Goal: Register for event/course: Register for event/course

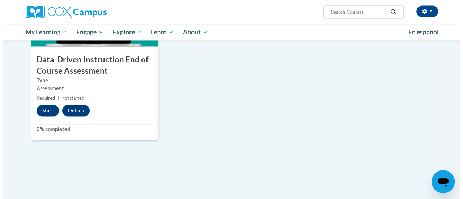
scroll to position [573, 0]
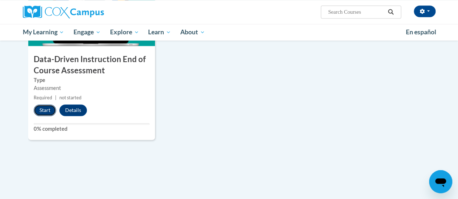
click at [43, 112] on button "Start" at bounding box center [45, 111] width 22 height 12
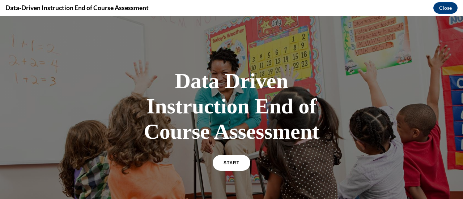
scroll to position [0, 0]
drag, startPoint x: 43, startPoint y: 128, endPoint x: 170, endPoint y: 62, distance: 143.8
click at [170, 62] on div "Data Driven Instruction End of Course Assessment START" at bounding box center [231, 119] width 217 height 116
click at [232, 161] on span "START" at bounding box center [231, 163] width 17 height 5
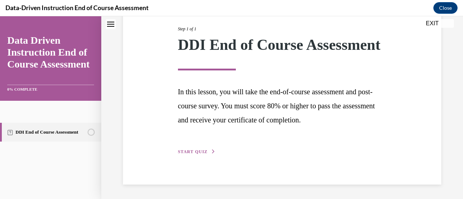
scroll to position [106, 0]
click at [204, 154] on span "START QUIZ" at bounding box center [193, 151] width 30 height 5
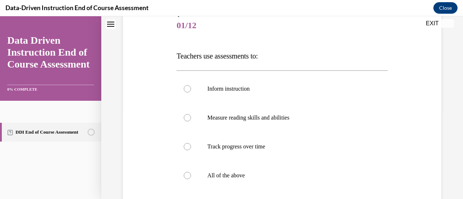
scroll to position [95, 0]
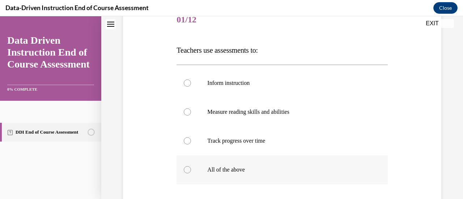
click at [187, 170] on div at bounding box center [187, 169] width 7 height 7
click at [187, 170] on input "All of the above" at bounding box center [187, 169] width 7 height 7
radio input "true"
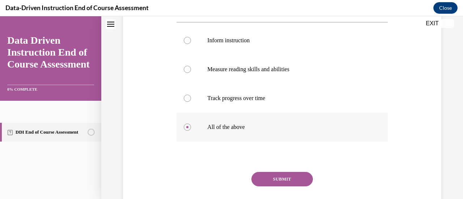
scroll to position [139, 0]
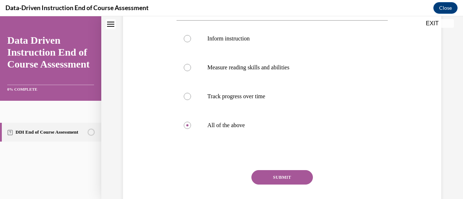
click at [276, 177] on button "SUBMIT" at bounding box center [282, 177] width 62 height 14
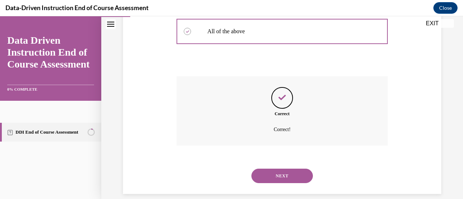
scroll to position [242, 0]
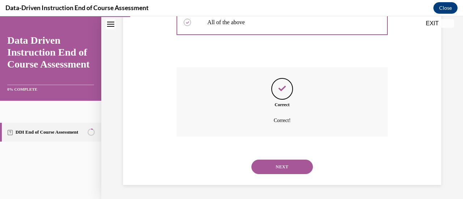
click at [279, 165] on button "NEXT" at bounding box center [282, 167] width 62 height 14
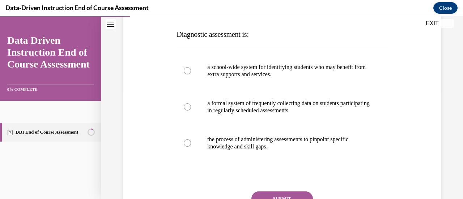
scroll to position [112, 0]
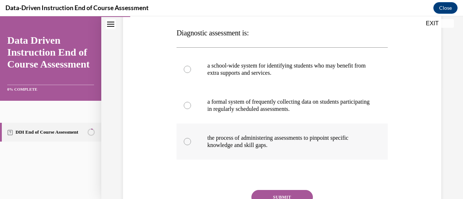
click at [188, 142] on div at bounding box center [187, 141] width 7 height 7
click at [188, 142] on input "the process of administering assessments to pinpoint specific knowledge and ski…" at bounding box center [187, 141] width 7 height 7
radio input "true"
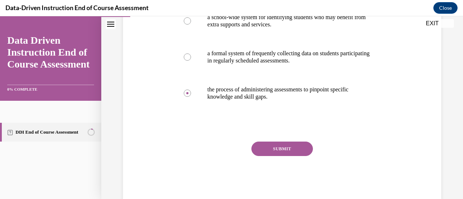
click at [275, 151] on button "SUBMIT" at bounding box center [282, 149] width 62 height 14
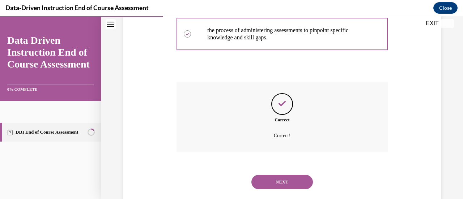
scroll to position [235, 0]
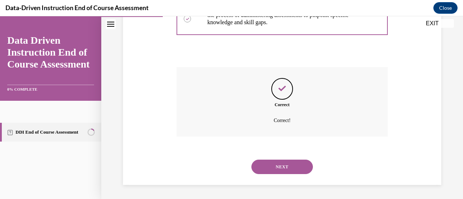
click at [284, 164] on button "NEXT" at bounding box center [282, 167] width 62 height 14
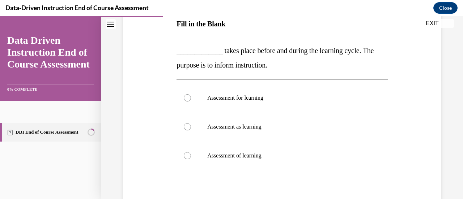
scroll to position [122, 0]
drag, startPoint x: 177, startPoint y: 51, endPoint x: 276, endPoint y: 155, distance: 143.8
click at [276, 155] on div "Question 03/12 Fill in the Blank _____________ takes place before and during th…" at bounding box center [282, 119] width 211 height 281
copy div "_____________ takes place before and during the learning cycle. The purpose is …"
click at [188, 94] on div at bounding box center [187, 97] width 7 height 7
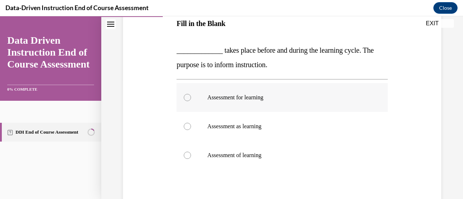
click at [188, 94] on input "Assessment for learning" at bounding box center [187, 97] width 7 height 7
radio input "true"
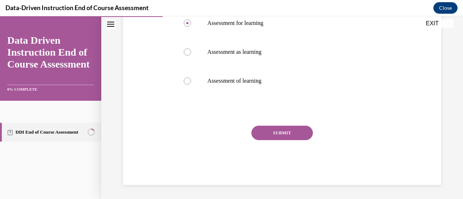
click at [276, 135] on button "SUBMIT" at bounding box center [282, 133] width 62 height 14
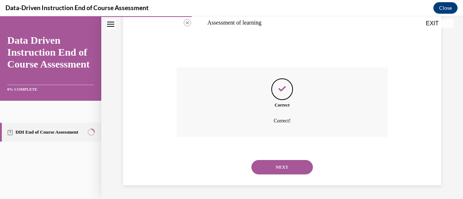
scroll to position [255, 0]
click at [282, 166] on button "NEXT" at bounding box center [282, 167] width 62 height 14
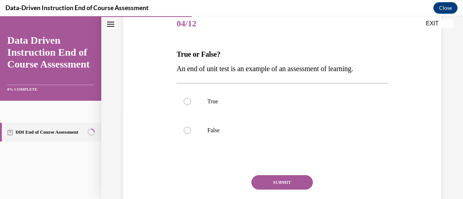
scroll to position [92, 0]
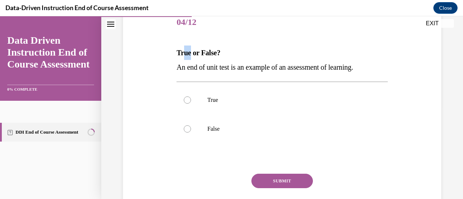
click at [190, 52] on strong "True or False?" at bounding box center [199, 53] width 44 height 8
click at [177, 51] on strong "True or False?" at bounding box center [199, 53] width 44 height 8
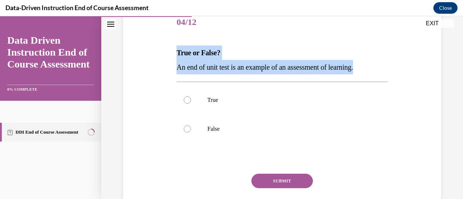
drag, startPoint x: 177, startPoint y: 51, endPoint x: 368, endPoint y: 72, distance: 192.1
click at [368, 72] on div "True or False? An end of unit test is an example of an assessment of learning." at bounding box center [282, 60] width 211 height 29
copy div "True or False? An end of unit test is an example of an assessment of learning."
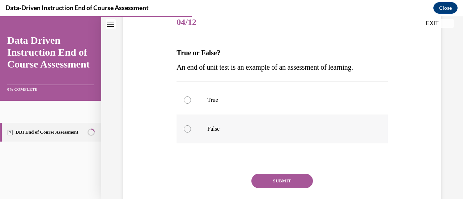
click at [188, 130] on div at bounding box center [187, 129] width 7 height 7
click at [188, 130] on input "False" at bounding box center [187, 129] width 7 height 7
radio input "true"
click at [275, 179] on button "SUBMIT" at bounding box center [282, 181] width 62 height 14
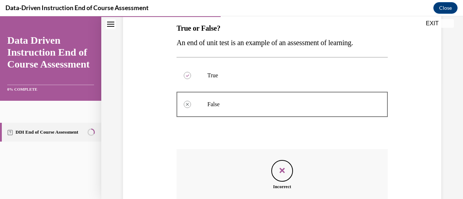
scroll to position [199, 0]
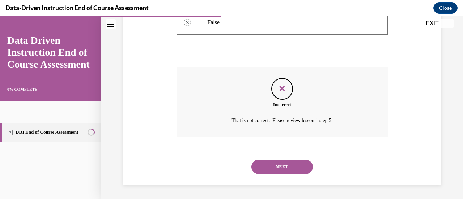
click at [286, 166] on button "NEXT" at bounding box center [282, 167] width 62 height 14
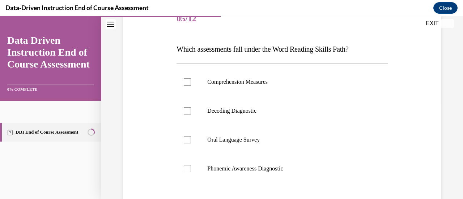
scroll to position [107, 0]
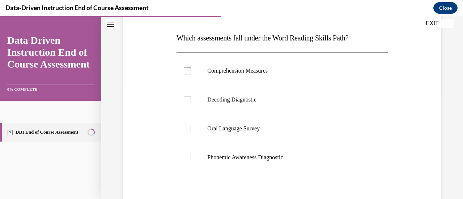
click at [289, 51] on div "Question 05/12 Which assessments fall under the Word Reading Skills Path? Compr…" at bounding box center [282, 127] width 211 height 268
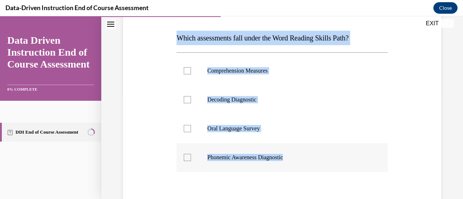
drag, startPoint x: 176, startPoint y: 36, endPoint x: 334, endPoint y: 152, distance: 196.2
click at [334, 152] on div "Question 05/12 Which assessments fall under the Word Reading Skills Path? Compr…" at bounding box center [282, 127] width 211 height 268
copy div "Which assessments fall under the Word Reading Skills Path? Comprehension Measur…"
click at [189, 99] on div at bounding box center [187, 99] width 7 height 7
click at [189, 99] on input "Decoding Diagnostic" at bounding box center [187, 99] width 7 height 7
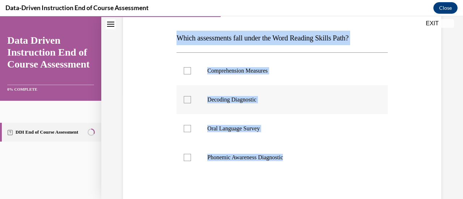
checkbox input "true"
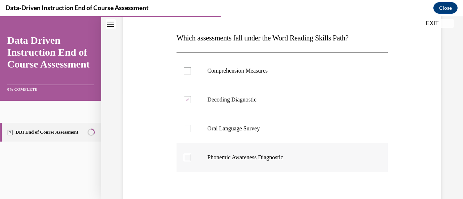
click at [188, 157] on div at bounding box center [187, 157] width 7 height 7
click at [188, 157] on input "Phonemic Awareness Diagnostic" at bounding box center [187, 157] width 7 height 7
checkbox input "true"
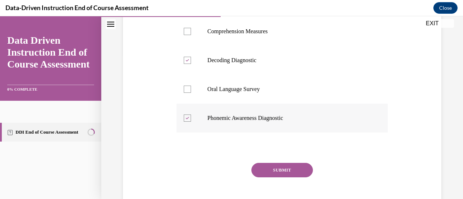
scroll to position [184, 0]
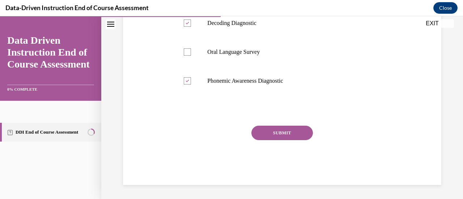
click at [269, 136] on button "SUBMIT" at bounding box center [282, 133] width 62 height 14
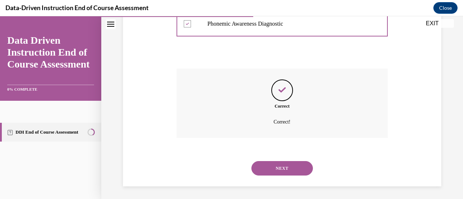
scroll to position [242, 0]
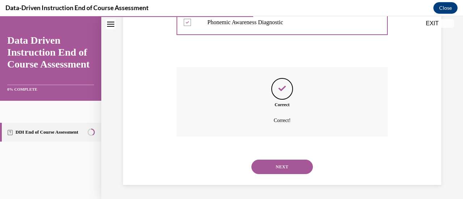
click at [279, 165] on button "NEXT" at bounding box center [282, 167] width 62 height 14
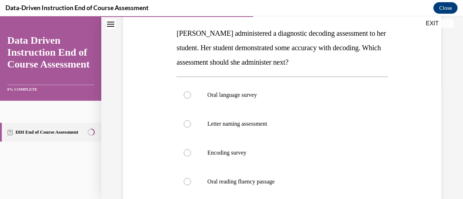
scroll to position [112, 0]
drag, startPoint x: 176, startPoint y: 31, endPoint x: 318, endPoint y: 167, distance: 196.8
click at [318, 167] on div "Question 06/12 Mrs. Lee administered a diagnostic decoding assessment to her st…" at bounding box center [282, 136] width 211 height 297
copy div "Mrs. Lee administered a diagnostic decoding assessment to her student. Her stud…"
click at [187, 182] on div at bounding box center [187, 181] width 7 height 7
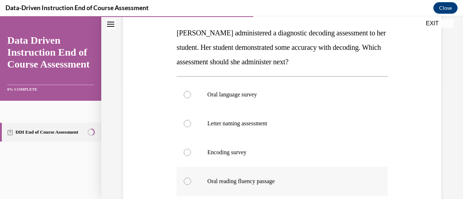
click at [187, 182] on input "Oral reading fluency passage" at bounding box center [187, 181] width 7 height 7
radio input "true"
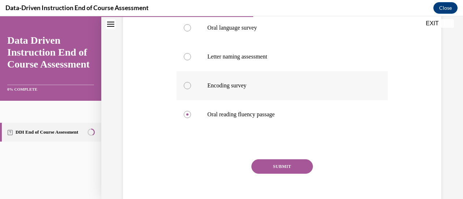
scroll to position [179, 0]
click at [281, 162] on button "SUBMIT" at bounding box center [282, 166] width 62 height 14
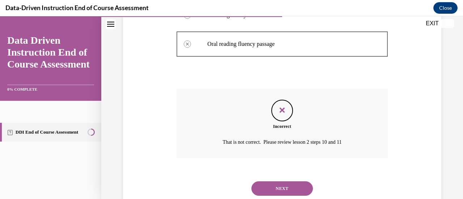
scroll to position [271, 0]
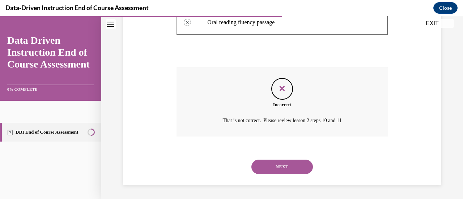
click at [287, 168] on button "NEXT" at bounding box center [282, 167] width 62 height 14
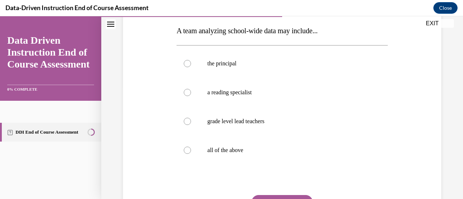
scroll to position [116, 0]
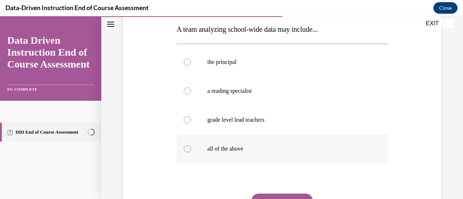
click at [188, 150] on div at bounding box center [187, 148] width 7 height 7
click at [188, 150] on input "all of the above" at bounding box center [187, 148] width 7 height 7
radio input "true"
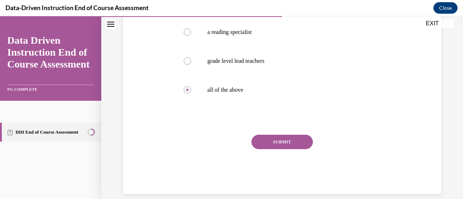
click at [273, 143] on button "SUBMIT" at bounding box center [282, 142] width 62 height 14
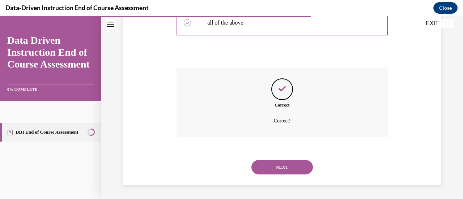
scroll to position [242, 0]
click at [281, 167] on button "NEXT" at bounding box center [282, 167] width 62 height 14
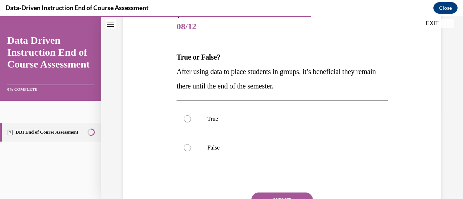
scroll to position [88, 0]
click at [189, 149] on div at bounding box center [187, 147] width 7 height 7
click at [189, 149] on input "False" at bounding box center [187, 147] width 7 height 7
radio input "true"
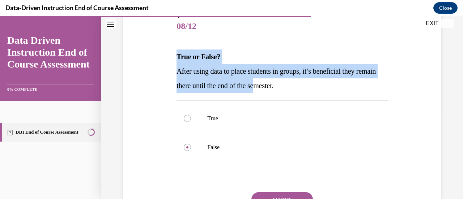
drag, startPoint x: 176, startPoint y: 58, endPoint x: 290, endPoint y: 86, distance: 117.6
click at [290, 86] on div "True or False? After using data to place students in groups, it’s beneficial th…" at bounding box center [282, 71] width 211 height 43
click at [177, 57] on strong "True or False?" at bounding box center [199, 57] width 44 height 8
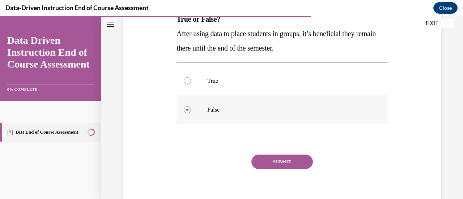
scroll to position [126, 0]
click at [285, 160] on button "SUBMIT" at bounding box center [282, 161] width 62 height 14
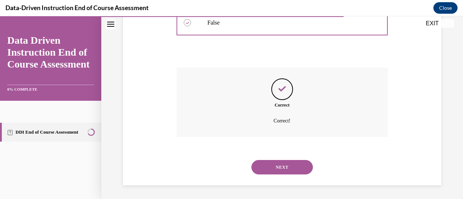
scroll to position [213, 0]
click at [285, 165] on button "NEXT" at bounding box center [282, 167] width 62 height 14
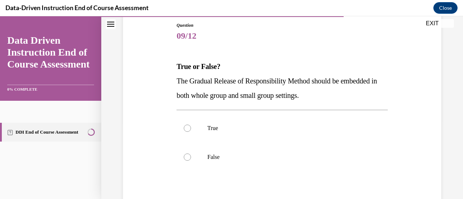
scroll to position [80, 0]
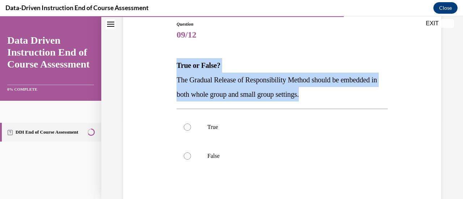
drag, startPoint x: 177, startPoint y: 64, endPoint x: 365, endPoint y: 99, distance: 191.4
click at [365, 99] on div "True or False? The Gradual Release of Responsibility Method should be embedded …" at bounding box center [282, 79] width 211 height 43
copy div "True or False? The Gradual Release of Responsibility Method should be embedded …"
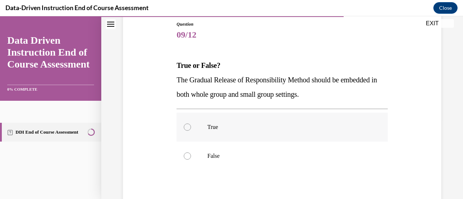
click at [185, 130] on div at bounding box center [187, 127] width 7 height 7
click at [185, 130] on input "True" at bounding box center [187, 127] width 7 height 7
radio input "true"
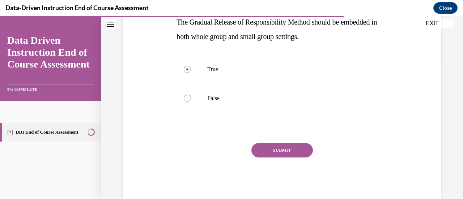
click at [275, 145] on button "SUBMIT" at bounding box center [282, 150] width 62 height 14
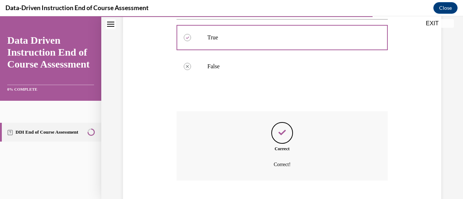
scroll to position [213, 0]
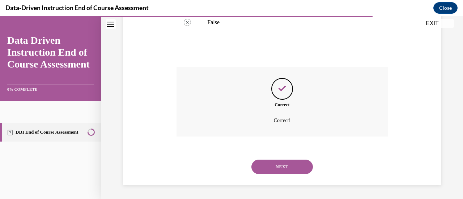
click at [280, 165] on button "NEXT" at bounding box center [282, 167] width 62 height 14
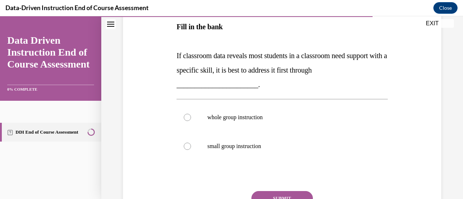
scroll to position [136, 0]
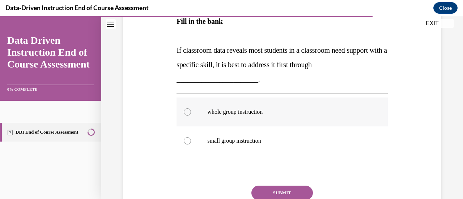
click at [185, 113] on div at bounding box center [187, 112] width 7 height 7
click at [185, 113] on input "whole group instruction" at bounding box center [187, 112] width 7 height 7
radio input "true"
click at [279, 190] on button "SUBMIT" at bounding box center [282, 193] width 62 height 14
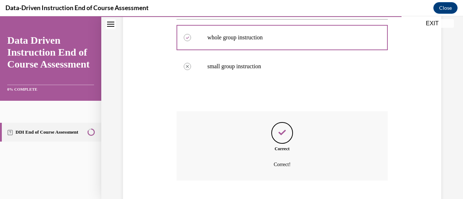
scroll to position [255, 0]
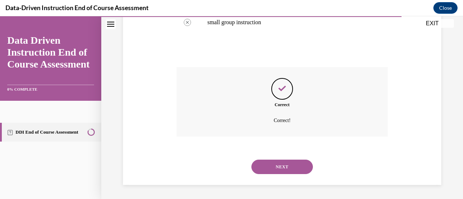
click at [285, 169] on button "NEXT" at bounding box center [282, 167] width 62 height 14
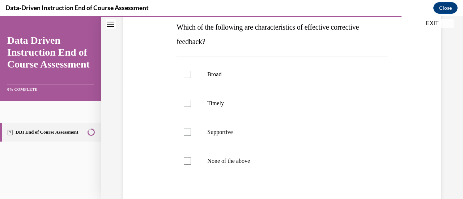
scroll to position [107, 0]
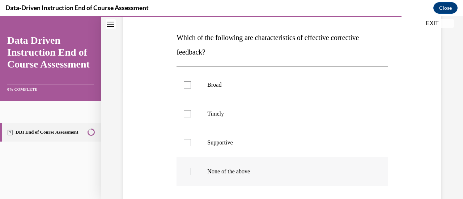
click at [189, 171] on div at bounding box center [187, 171] width 7 height 7
click at [189, 171] on input "None of the above" at bounding box center [187, 171] width 7 height 7
checkbox input "true"
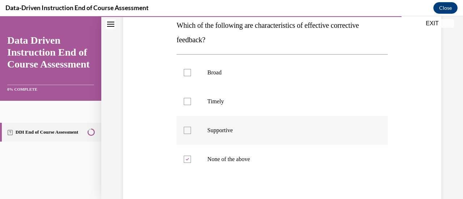
scroll to position [118, 0]
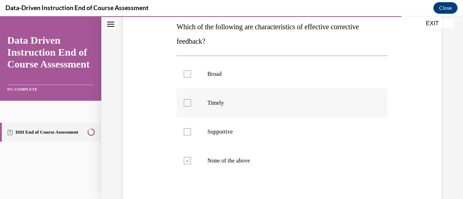
click at [187, 103] on div at bounding box center [187, 102] width 7 height 7
click at [187, 103] on input "Timely" at bounding box center [187, 102] width 7 height 7
checkbox input "true"
click at [187, 132] on div at bounding box center [187, 131] width 7 height 7
click at [187, 132] on input "Supportive" at bounding box center [187, 131] width 7 height 7
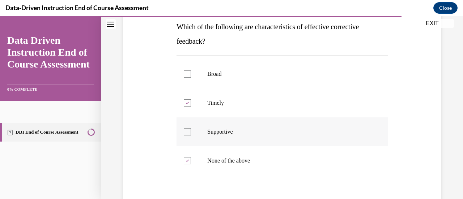
checkbox input "true"
click at [187, 161] on icon at bounding box center [187, 161] width 3 height 3
click at [187, 161] on input "None of the above" at bounding box center [187, 160] width 7 height 7
checkbox input "false"
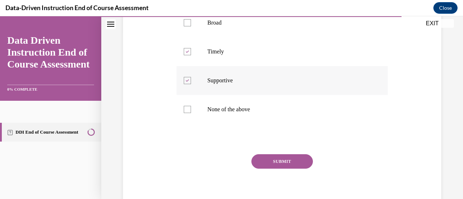
scroll to position [170, 0]
click at [281, 160] on button "SUBMIT" at bounding box center [282, 161] width 62 height 14
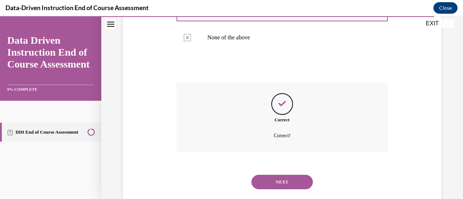
scroll to position [257, 0]
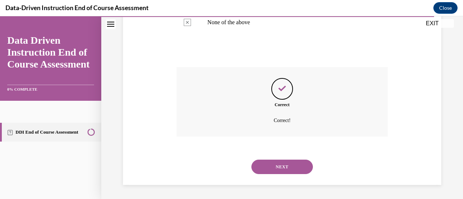
click at [283, 166] on button "NEXT" at bounding box center [282, 167] width 62 height 14
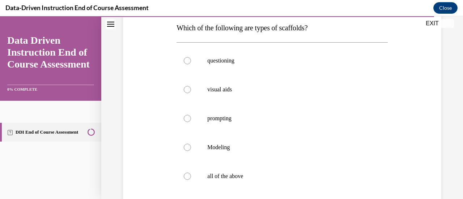
scroll to position [115, 0]
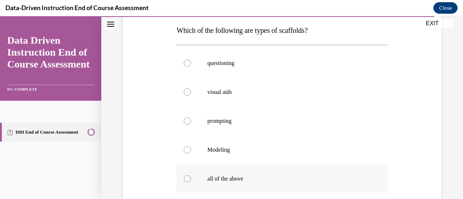
click at [188, 177] on div at bounding box center [187, 178] width 7 height 7
click at [188, 177] on input "all of the above" at bounding box center [187, 178] width 7 height 7
radio input "true"
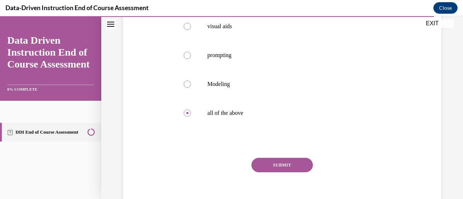
click at [273, 162] on button "SUBMIT" at bounding box center [282, 165] width 62 height 14
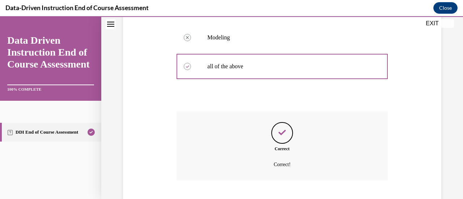
scroll to position [271, 0]
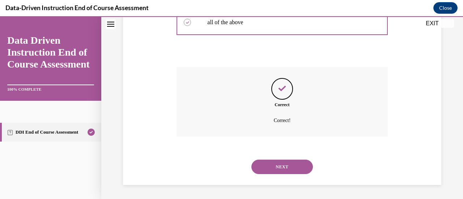
click at [280, 167] on button "NEXT" at bounding box center [282, 167] width 62 height 14
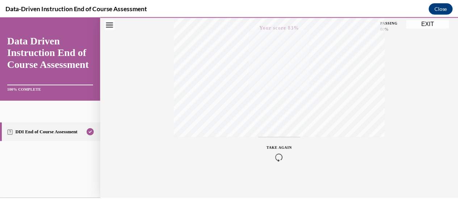
scroll to position [187, 0]
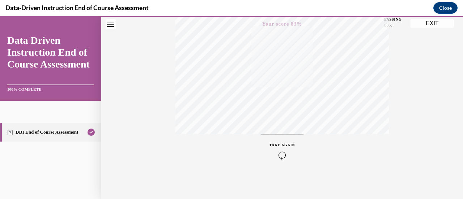
click at [431, 21] on button "EXIT" at bounding box center [432, 23] width 43 height 9
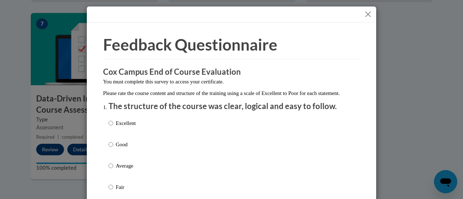
scroll to position [68, 0]
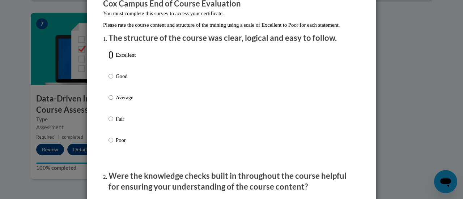
click at [109, 59] on input "Excellent" at bounding box center [111, 55] width 5 height 8
radio input "true"
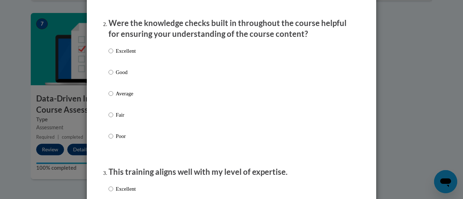
scroll to position [223, 0]
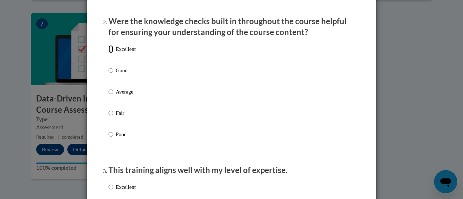
click at [109, 53] on input "Excellent" at bounding box center [111, 49] width 5 height 8
radio input "true"
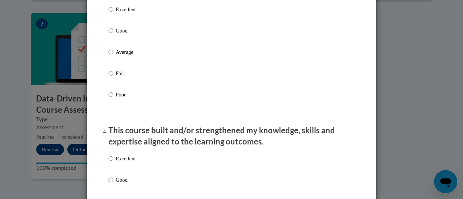
scroll to position [402, 0]
click at [109, 13] on input "Excellent" at bounding box center [111, 9] width 5 height 8
radio input "true"
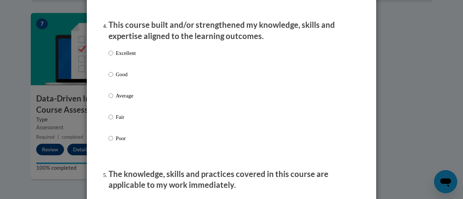
scroll to position [536, 0]
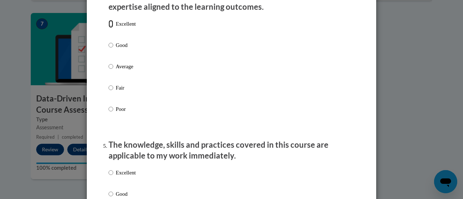
click at [109, 28] on input "Excellent" at bounding box center [111, 24] width 5 height 8
radio input "true"
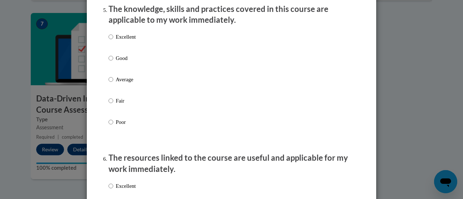
scroll to position [680, 0]
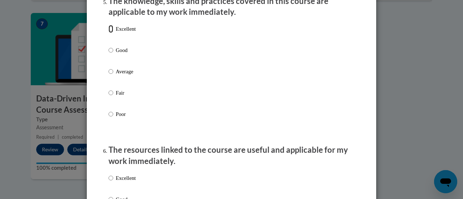
click at [109, 33] on input "Excellent" at bounding box center [111, 29] width 5 height 8
radio input "true"
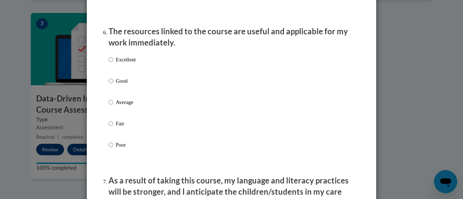
scroll to position [829, 0]
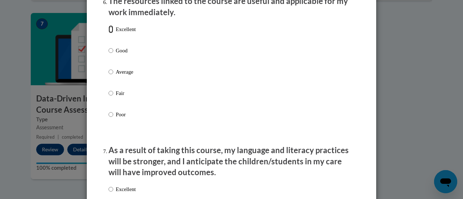
click at [109, 33] on input "Excellent" at bounding box center [111, 29] width 5 height 8
radio input "true"
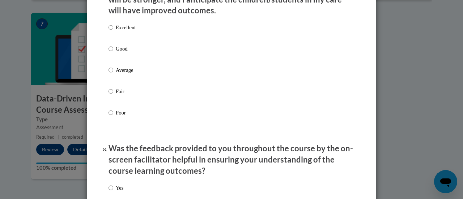
scroll to position [992, 0]
click at [109, 31] on input "Excellent" at bounding box center [111, 27] width 5 height 8
radio input "true"
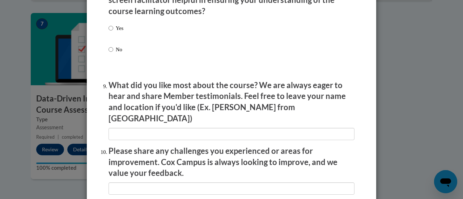
scroll to position [1152, 0]
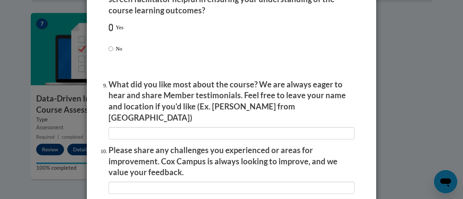
click at [109, 31] on input "Yes" at bounding box center [111, 28] width 5 height 8
radio input "true"
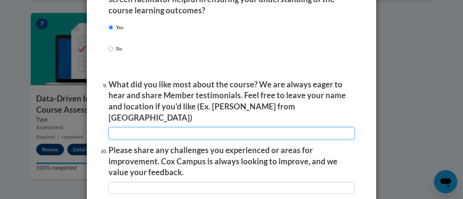
click at [135, 127] on input "textbox" at bounding box center [232, 133] width 246 height 12
type input "Easy to follow and real life examples."
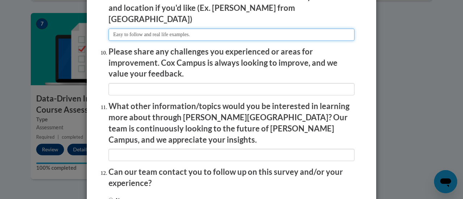
scroll to position [1251, 0]
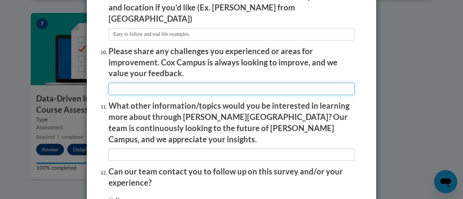
click at [160, 83] on input "textbox" at bounding box center [232, 89] width 246 height 12
type input "N/A"
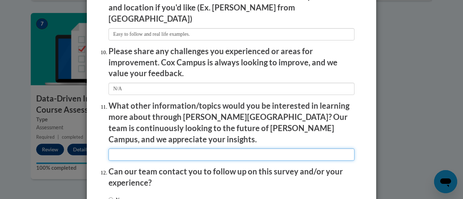
click at [142, 149] on input "textbox" at bounding box center [232, 155] width 246 height 12
type input "N/A"
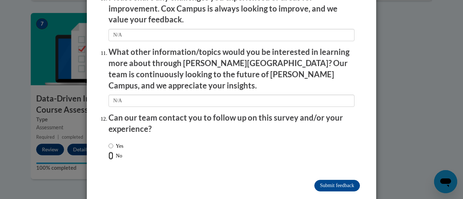
click at [109, 152] on input "No" at bounding box center [111, 156] width 5 height 8
radio input "true"
click at [337, 180] on input "Submit feedback" at bounding box center [337, 186] width 46 height 12
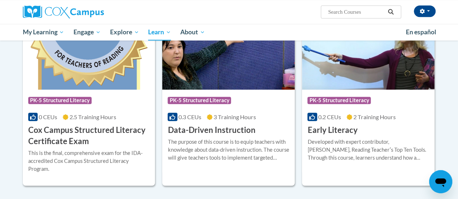
scroll to position [260, 0]
click at [96, 75] on img at bounding box center [89, 53] width 132 height 74
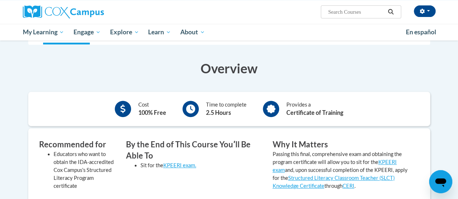
scroll to position [126, 0]
click at [389, 159] on link "KPEERI exam" at bounding box center [334, 166] width 124 height 14
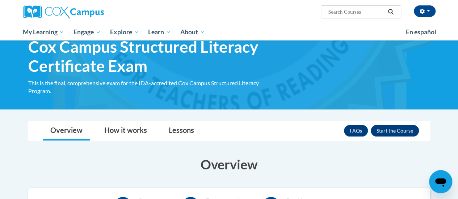
scroll to position [0, 0]
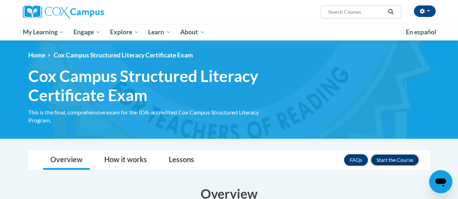
click at [390, 157] on button "Enroll" at bounding box center [394, 160] width 48 height 12
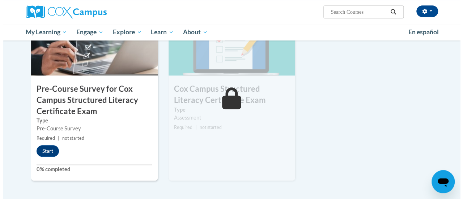
scroll to position [217, 0]
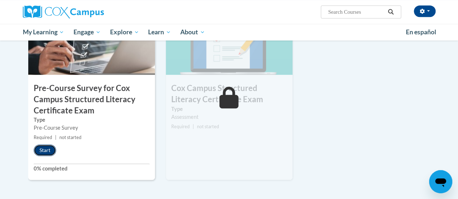
click at [42, 151] on button "Start" at bounding box center [45, 151] width 22 height 12
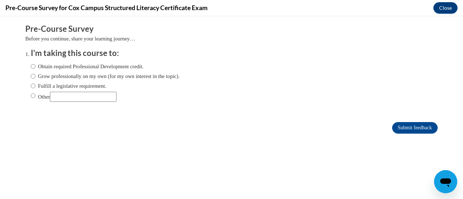
scroll to position [0, 0]
click at [31, 76] on input "Grow professionally on my own (for my own interest in the topic)." at bounding box center [33, 76] width 5 height 8
radio input "true"
click at [397, 131] on input "Submit feedback" at bounding box center [415, 128] width 46 height 12
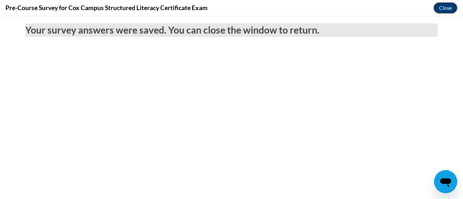
click at [446, 5] on button "Close" at bounding box center [445, 8] width 24 height 12
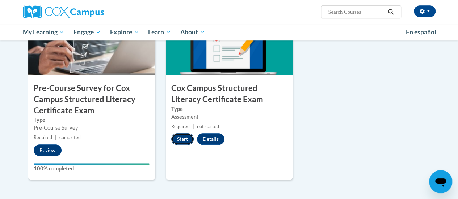
click at [185, 139] on button "Start" at bounding box center [182, 139] width 22 height 12
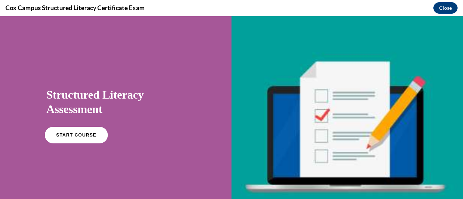
click at [82, 132] on link "START COURSE" at bounding box center [76, 135] width 63 height 17
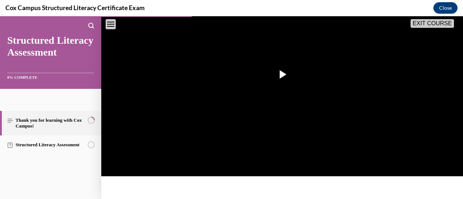
scroll to position [165, 0]
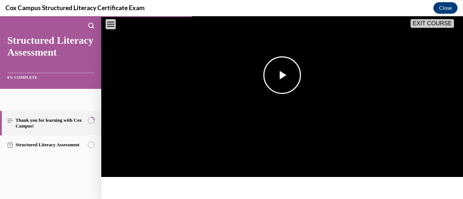
click at [282, 75] on span "Video player" at bounding box center [282, 75] width 0 height 0
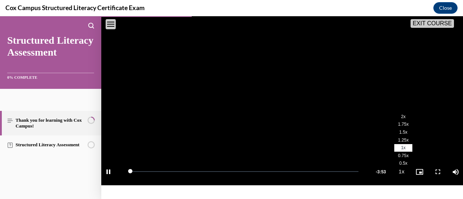
click at [399, 121] on li "2x" at bounding box center [403, 117] width 18 height 8
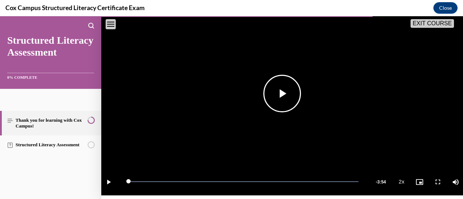
scroll to position [342, 0]
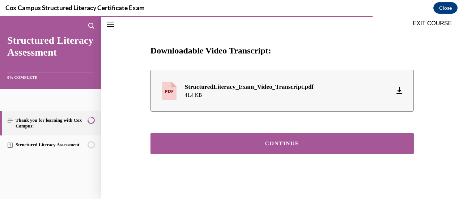
click at [306, 142] on div "CONTINUE" at bounding box center [282, 143] width 241 height 5
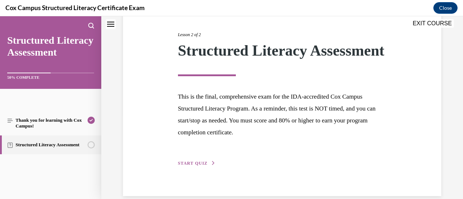
scroll to position [112, 0]
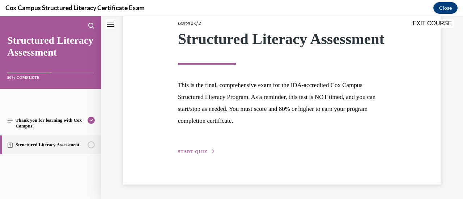
click at [192, 150] on span "START QUIZ" at bounding box center [193, 151] width 30 height 5
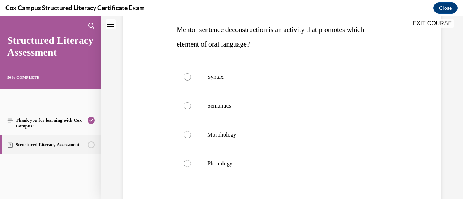
scroll to position [113, 0]
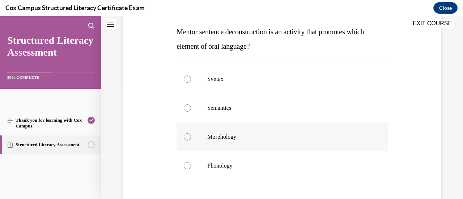
click at [187, 138] on div at bounding box center [187, 136] width 7 height 7
click at [187, 138] on input "Morphology" at bounding box center [187, 136] width 7 height 7
radio input "true"
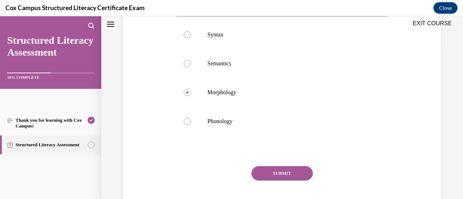
click at [289, 170] on button "SUBMIT" at bounding box center [282, 173] width 62 height 14
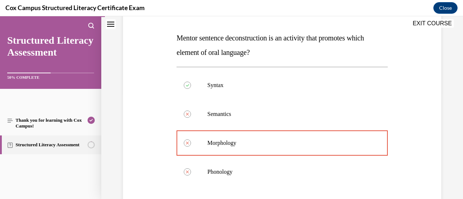
scroll to position [107, 0]
click at [430, 24] on button "EXIT COURSE" at bounding box center [432, 23] width 43 height 9
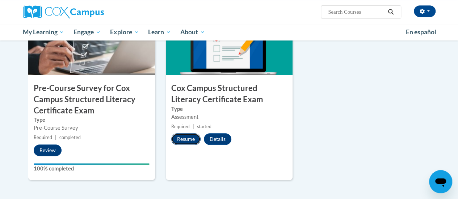
click at [186, 141] on button "Resume" at bounding box center [185, 139] width 29 height 12
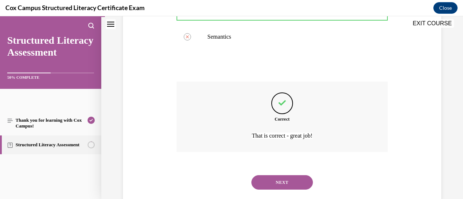
scroll to position [258, 0]
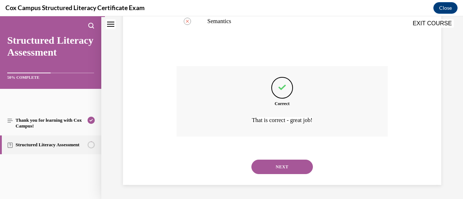
click at [289, 167] on button "NEXT" at bounding box center [282, 167] width 62 height 14
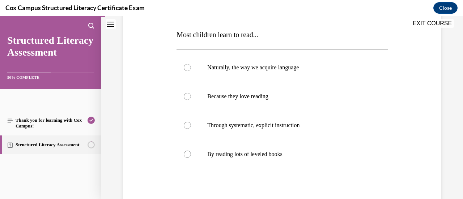
scroll to position [116, 0]
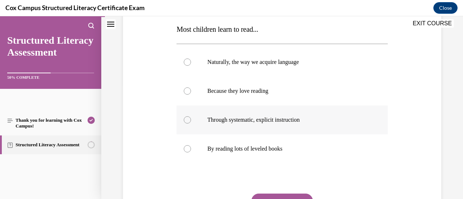
click at [185, 120] on div at bounding box center [187, 119] width 7 height 7
click at [185, 120] on input "Through systematic, explicit instruction" at bounding box center [187, 119] width 7 height 7
radio input "true"
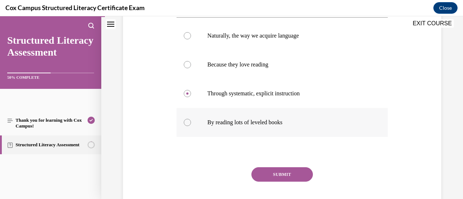
scroll to position [143, 0]
click at [293, 169] on button "SUBMIT" at bounding box center [282, 174] width 62 height 14
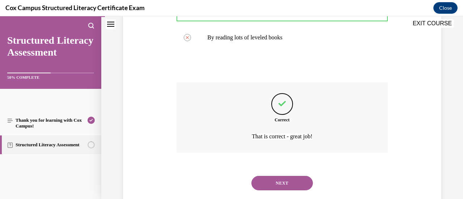
scroll to position [243, 0]
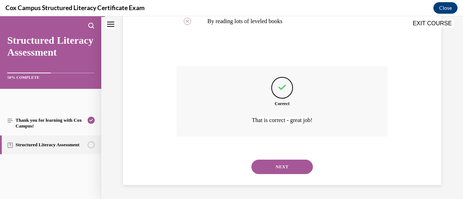
click at [286, 169] on button "NEXT" at bounding box center [282, 167] width 62 height 14
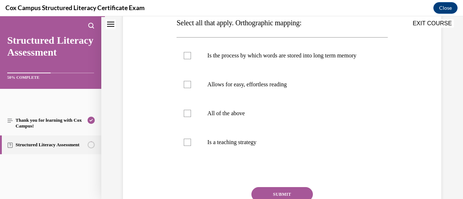
scroll to position [122, 0]
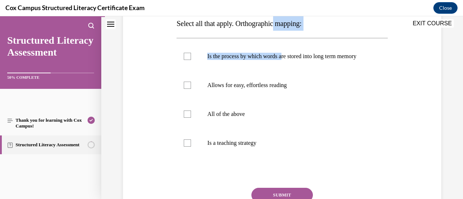
drag, startPoint x: 279, startPoint y: 25, endPoint x: 286, endPoint y: 33, distance: 10.2
click at [286, 33] on div "Question 03/144 Select all that apply. Orthographic mapping: Is the process by …" at bounding box center [282, 113] width 211 height 268
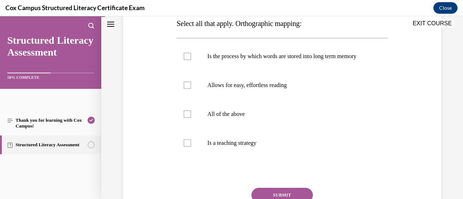
click at [241, 21] on span "Select all that apply. Orthographic mapping:" at bounding box center [239, 24] width 125 height 8
click at [189, 118] on div at bounding box center [187, 114] width 7 height 7
click at [189, 118] on input "All of the above" at bounding box center [187, 114] width 7 height 7
checkbox input "true"
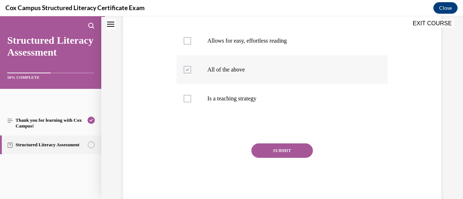
scroll to position [166, 0]
click at [282, 156] on button "SUBMIT" at bounding box center [282, 150] width 62 height 14
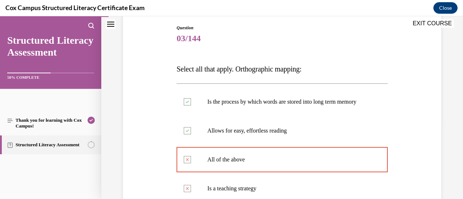
scroll to position [75, 0]
click at [428, 24] on button "EXIT COURSE" at bounding box center [432, 23] width 43 height 9
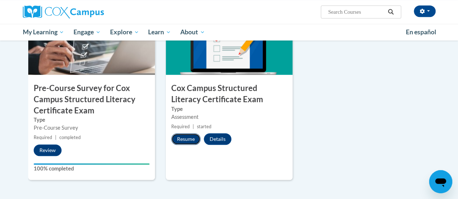
click at [189, 139] on button "Resume" at bounding box center [185, 139] width 29 height 12
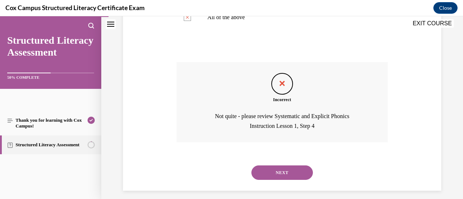
scroll to position [260, 0]
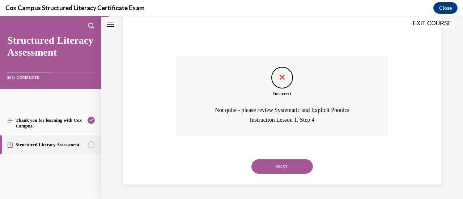
click at [283, 164] on button "NEXT" at bounding box center [282, 167] width 62 height 14
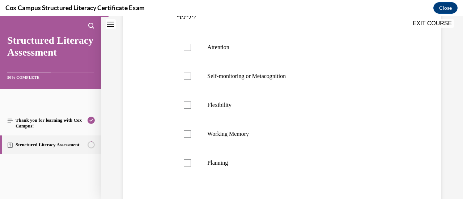
scroll to position [178, 0]
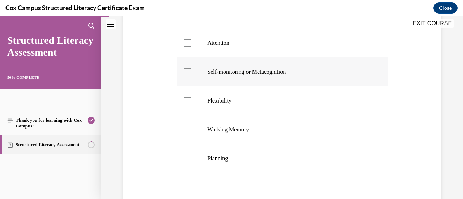
click at [185, 72] on div at bounding box center [187, 71] width 7 height 7
click at [185, 72] on input "Self-monitoring or Metacognition" at bounding box center [187, 71] width 7 height 7
checkbox input "true"
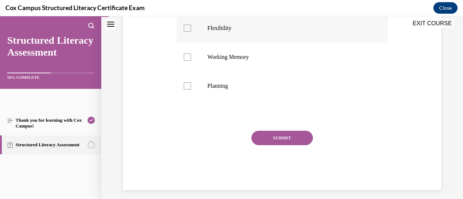
scroll to position [256, 0]
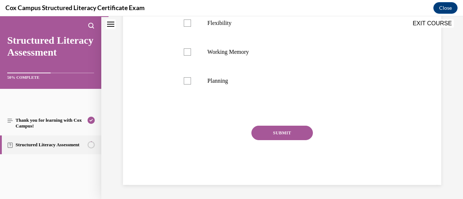
click at [280, 136] on button "SUBMIT" at bounding box center [282, 133] width 62 height 14
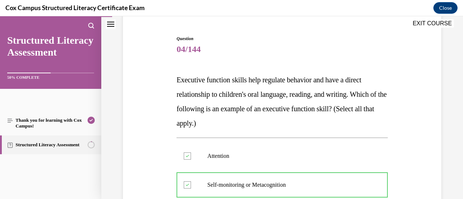
scroll to position [326, 0]
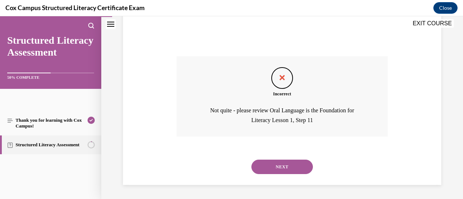
click at [283, 167] on button "NEXT" at bounding box center [282, 167] width 62 height 14
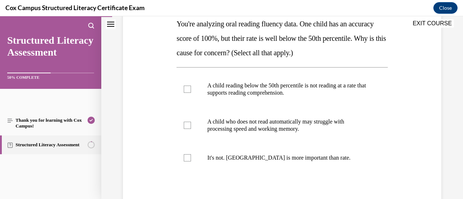
scroll to position [122, 0]
click at [187, 124] on div at bounding box center [187, 125] width 7 height 7
click at [187, 124] on input "A child who does not read automatically may struggle with processing speed and …" at bounding box center [187, 125] width 7 height 7
checkbox input "true"
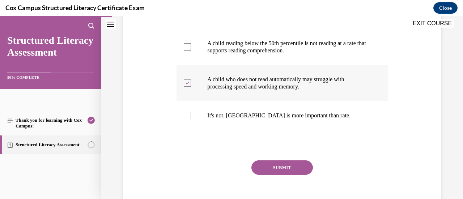
scroll to position [164, 0]
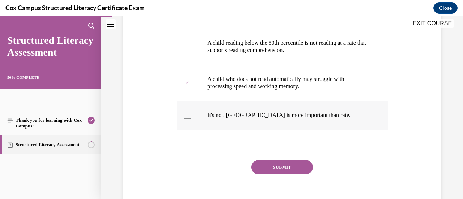
click at [187, 115] on div at bounding box center [187, 115] width 7 height 7
click at [187, 115] on input "It's not. [GEOGRAPHIC_DATA] is more important than rate." at bounding box center [187, 115] width 7 height 7
checkbox input "true"
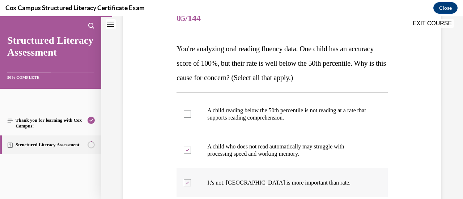
scroll to position [96, 0]
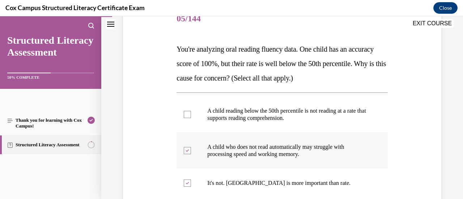
click at [187, 153] on div at bounding box center [187, 150] width 7 height 7
click at [187, 153] on input "A child who does not read automatically may struggle with processing speed and …" at bounding box center [187, 150] width 7 height 7
click at [187, 153] on div at bounding box center [187, 150] width 7 height 7
click at [187, 153] on input "A child who does not read automatically may struggle with processing speed and …" at bounding box center [187, 150] width 7 height 7
checkbox input "true"
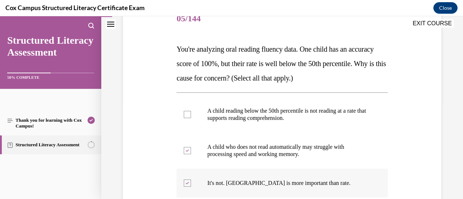
click at [186, 181] on div at bounding box center [187, 183] width 7 height 7
click at [186, 181] on input "It's not. [GEOGRAPHIC_DATA] is more important than rate." at bounding box center [187, 183] width 7 height 7
checkbox input "false"
click at [187, 118] on label "A child reading below the 50th percentile is not reading at a rate that support…" at bounding box center [282, 115] width 211 height 36
click at [187, 118] on input "A child reading below the 50th percentile is not reading at a rate that support…" at bounding box center [187, 114] width 7 height 7
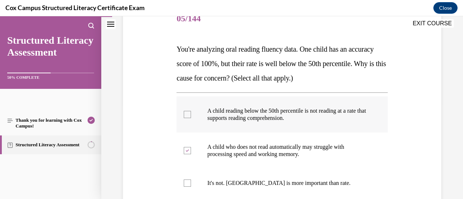
checkbox input "true"
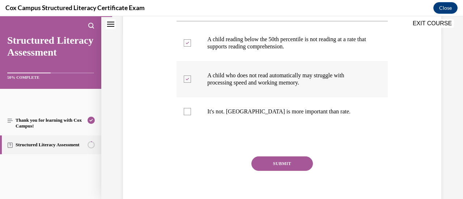
scroll to position [168, 0]
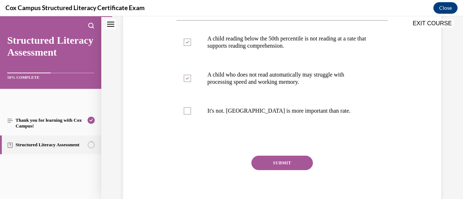
click at [279, 161] on button "SUBMIT" at bounding box center [282, 163] width 62 height 14
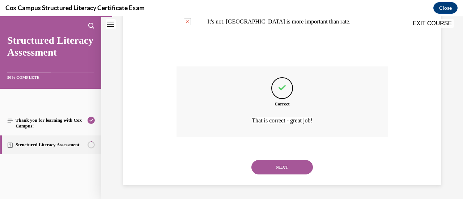
scroll to position [258, 0]
click at [282, 168] on button "NEXT" at bounding box center [282, 167] width 62 height 14
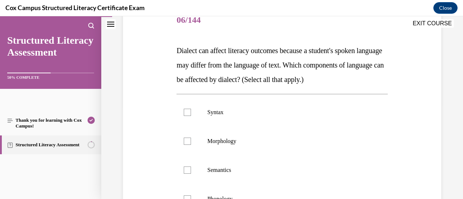
scroll to position [95, 0]
click at [188, 169] on div at bounding box center [187, 169] width 7 height 7
click at [188, 169] on input "Semantics" at bounding box center [187, 169] width 7 height 7
checkbox input "true"
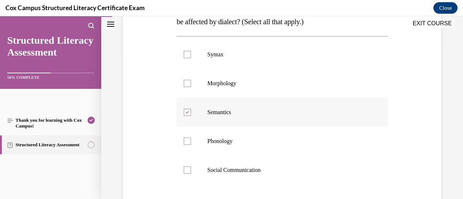
scroll to position [158, 0]
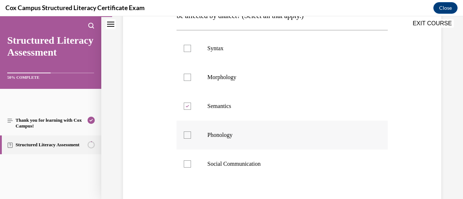
click at [186, 137] on div at bounding box center [187, 135] width 7 height 7
click at [186, 137] on input "Phonology" at bounding box center [187, 135] width 7 height 7
checkbox input "true"
click at [187, 164] on div at bounding box center [187, 164] width 7 height 7
click at [187, 164] on input "Social Communication" at bounding box center [187, 164] width 7 height 7
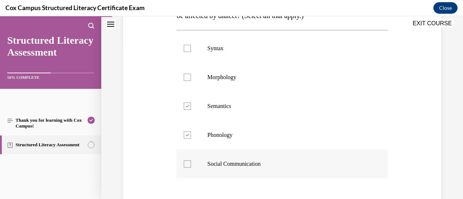
checkbox input "true"
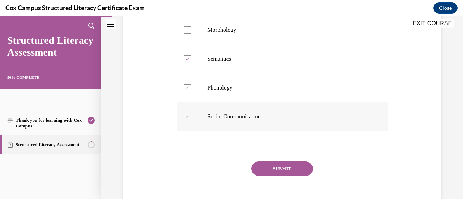
scroll to position [242, 0]
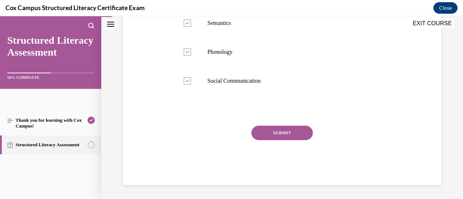
click at [267, 137] on button "SUBMIT" at bounding box center [282, 133] width 62 height 14
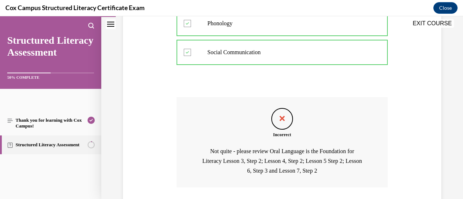
scroll to position [321, 0]
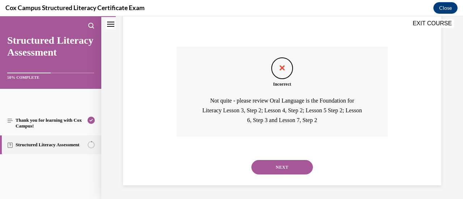
click at [277, 165] on button "NEXT" at bounding box center [282, 167] width 62 height 14
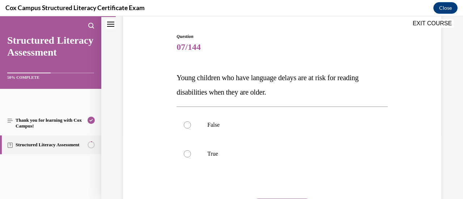
scroll to position [69, 0]
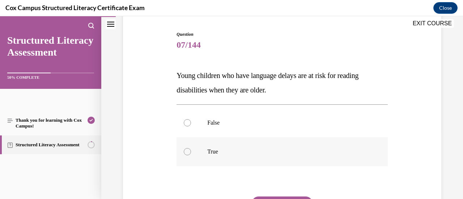
click at [188, 153] on div at bounding box center [187, 151] width 7 height 7
click at [188, 153] on input "True" at bounding box center [187, 151] width 7 height 7
radio input "true"
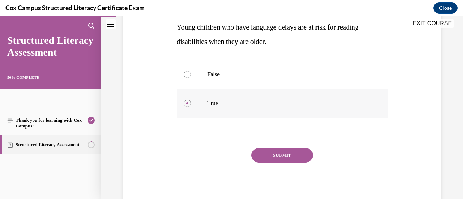
scroll to position [120, 0]
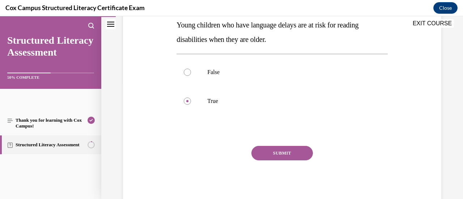
click at [279, 150] on button "SUBMIT" at bounding box center [282, 153] width 62 height 14
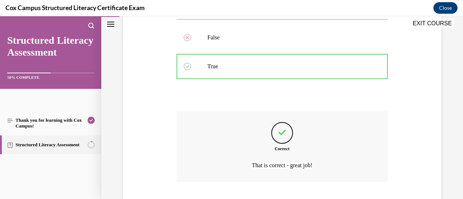
scroll to position [200, 0]
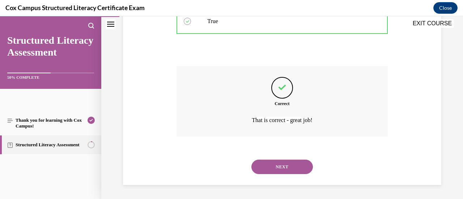
click at [283, 166] on button "NEXT" at bounding box center [282, 167] width 62 height 14
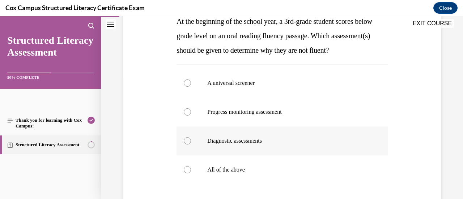
scroll to position [125, 0]
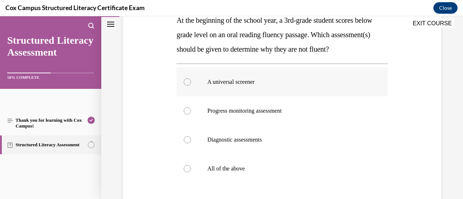
click at [187, 97] on label "A universal screener" at bounding box center [282, 82] width 211 height 29
click at [187, 86] on input "A universal screener" at bounding box center [187, 82] width 7 height 7
radio input "true"
click at [187, 144] on div at bounding box center [187, 139] width 7 height 7
click at [187, 144] on input "Diagnostic assessments" at bounding box center [187, 139] width 7 height 7
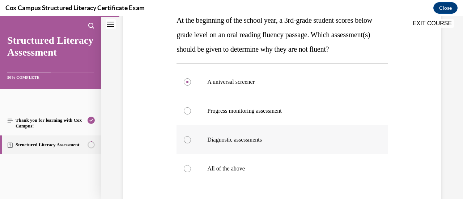
radio input "true"
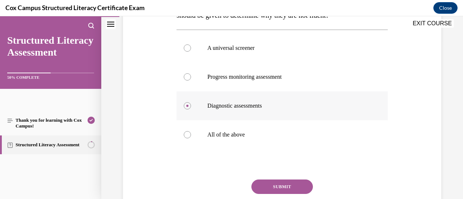
scroll to position [158, 0]
click at [187, 139] on div at bounding box center [187, 135] width 7 height 7
click at [187, 139] on input "All of the above" at bounding box center [187, 135] width 7 height 7
radio input "true"
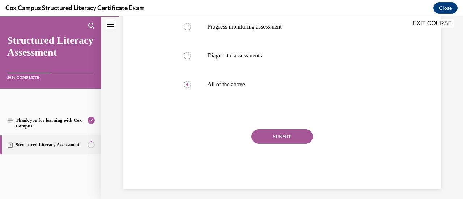
click at [288, 144] on button "SUBMIT" at bounding box center [282, 137] width 62 height 14
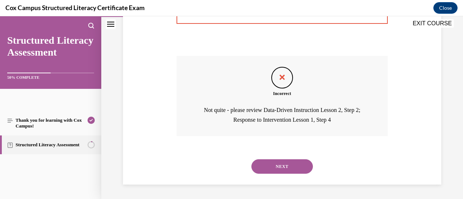
scroll to position [287, 0]
click at [285, 174] on button "NEXT" at bounding box center [282, 167] width 62 height 14
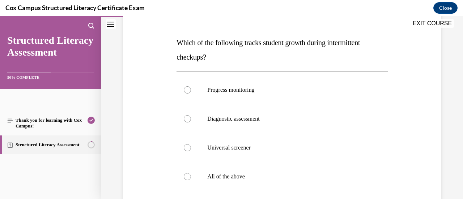
scroll to position [103, 0]
click at [186, 86] on div at bounding box center [187, 89] width 7 height 7
click at [186, 86] on input "Progress monitoring" at bounding box center [187, 89] width 7 height 7
radio input "true"
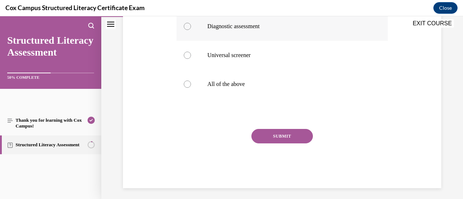
scroll to position [198, 0]
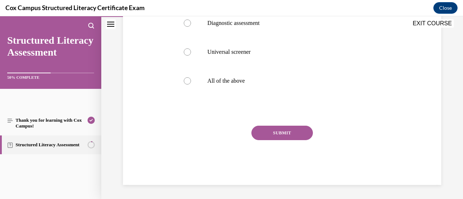
click at [286, 129] on button "SUBMIT" at bounding box center [282, 133] width 62 height 14
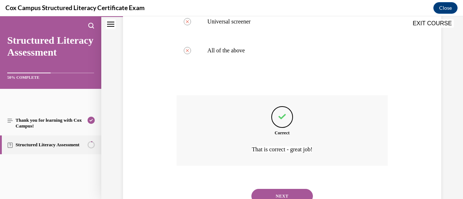
scroll to position [258, 0]
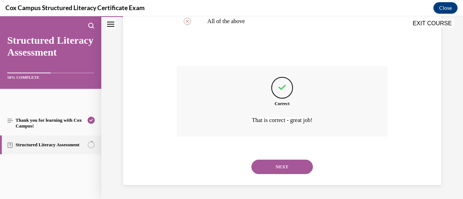
click at [292, 165] on button "NEXT" at bounding box center [282, 167] width 62 height 14
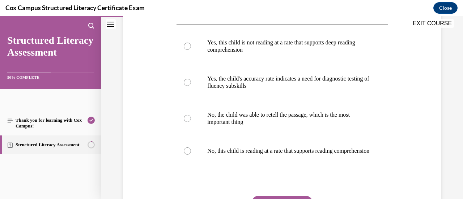
scroll to position [180, 0]
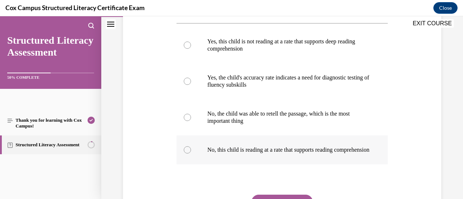
click at [186, 154] on div at bounding box center [187, 150] width 7 height 7
click at [186, 154] on input "No, this child is reading at a rate that supports reading comprehension" at bounding box center [187, 150] width 7 height 7
radio input "true"
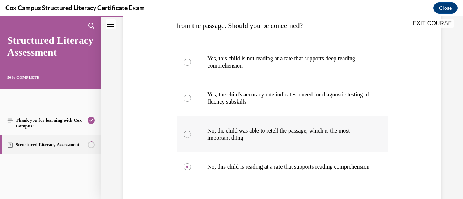
scroll to position [175, 0]
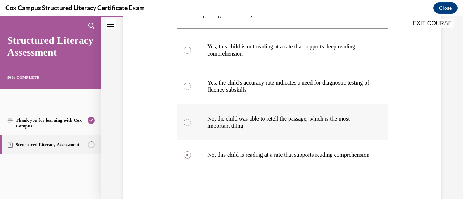
click at [187, 122] on div at bounding box center [187, 122] width 7 height 7
click at [187, 122] on input "No, the child was able to retell the passage, which is the most important thing" at bounding box center [187, 122] width 7 height 7
radio input "true"
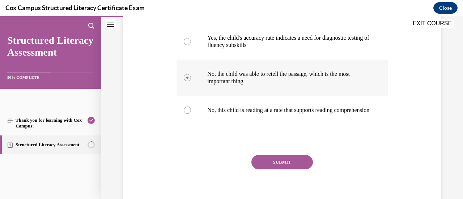
scroll to position [220, 0]
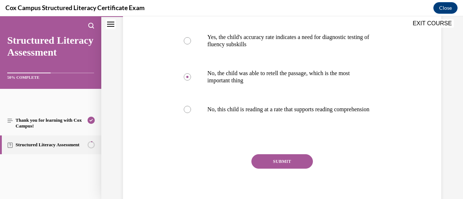
click at [284, 164] on button "SUBMIT" at bounding box center [282, 161] width 62 height 14
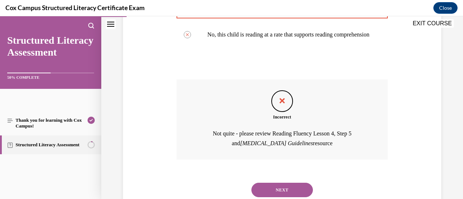
scroll to position [326, 0]
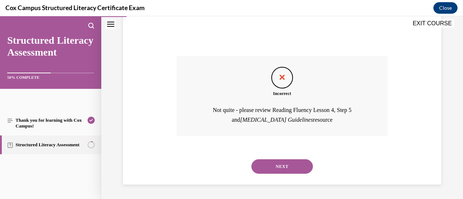
click at [281, 166] on button "NEXT" at bounding box center [282, 167] width 62 height 14
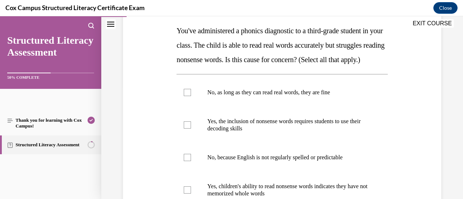
scroll to position [115, 0]
click at [111, 24] on icon "Close navigation menu" at bounding box center [110, 24] width 7 height 5
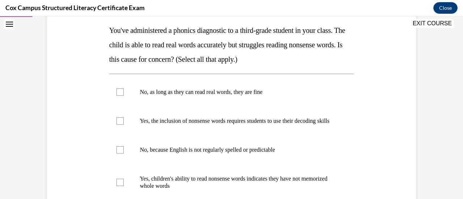
click at [8, 25] on icon "Open navigation menu" at bounding box center [9, 24] width 7 height 5
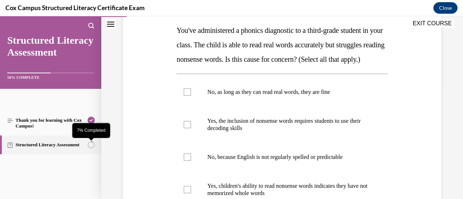
click at [91, 142] on circle "7% Completed" at bounding box center [91, 145] width 7 height 7
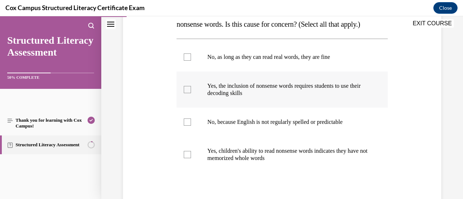
scroll to position [170, 0]
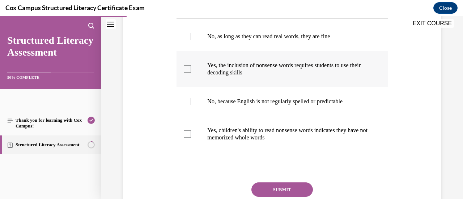
click at [186, 73] on div at bounding box center [187, 68] width 7 height 7
click at [186, 73] on input "Yes, the inclusion of nonsense words requires students to use their decoding sk…" at bounding box center [187, 68] width 7 height 7
checkbox input "true"
click at [185, 138] on div at bounding box center [187, 134] width 7 height 7
click at [185, 138] on input "Yes, children's ability to read nonsense words indicates they have not memorize…" at bounding box center [187, 134] width 7 height 7
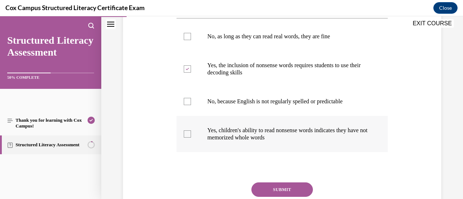
checkbox input "true"
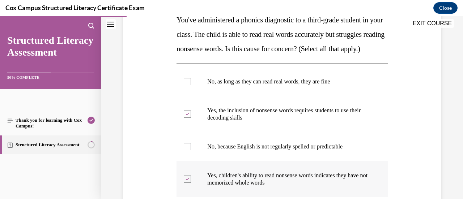
scroll to position [242, 0]
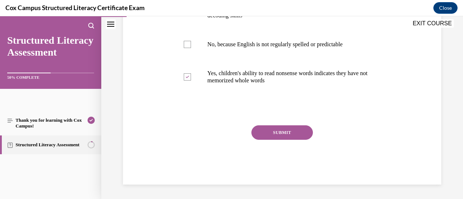
click at [294, 132] on button "SUBMIT" at bounding box center [282, 133] width 62 height 14
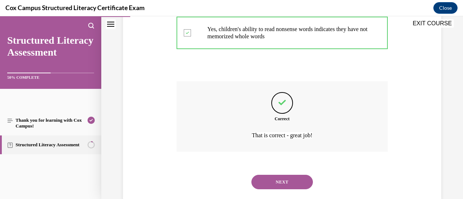
scroll to position [301, 0]
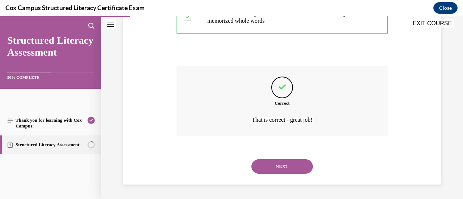
click at [288, 168] on button "NEXT" at bounding box center [282, 167] width 62 height 14
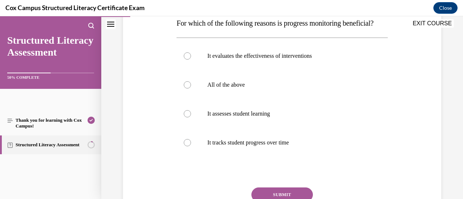
scroll to position [122, 0]
click at [186, 88] on div at bounding box center [187, 84] width 7 height 7
click at [186, 88] on input "All of the above" at bounding box center [187, 84] width 7 height 7
radio input "true"
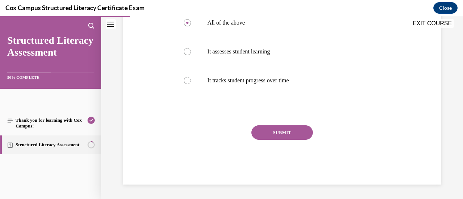
click at [272, 129] on button "SUBMIT" at bounding box center [282, 133] width 62 height 14
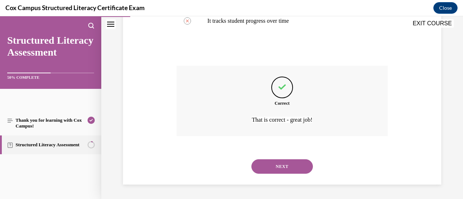
scroll to position [258, 0]
click at [287, 164] on button "NEXT" at bounding box center [282, 167] width 62 height 14
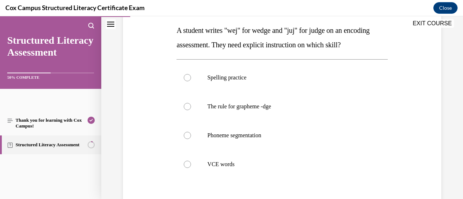
scroll to position [116, 0]
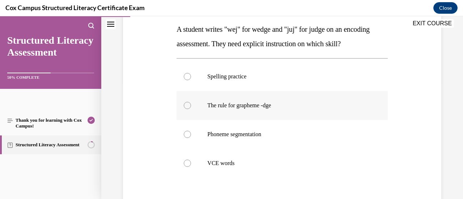
click at [187, 105] on div at bounding box center [187, 105] width 7 height 7
click at [187, 105] on input "The rule for grapheme -dge" at bounding box center [187, 105] width 7 height 7
radio input "true"
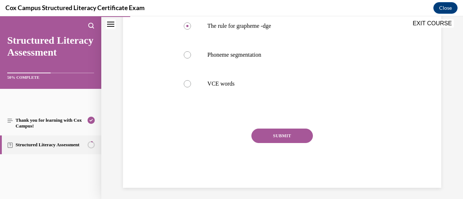
click at [279, 137] on button "SUBMIT" at bounding box center [282, 136] width 62 height 14
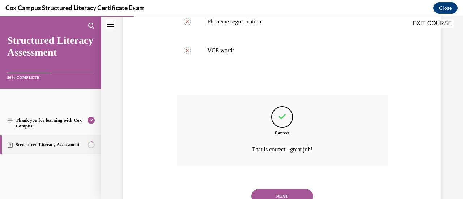
scroll to position [258, 0]
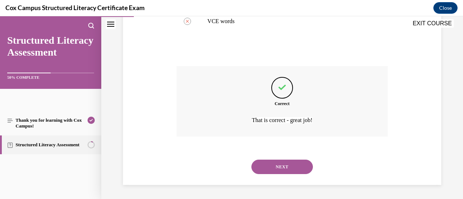
click at [283, 173] on button "NEXT" at bounding box center [282, 167] width 62 height 14
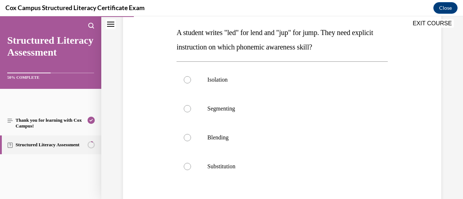
scroll to position [113, 0]
click at [186, 107] on div at bounding box center [187, 108] width 7 height 7
click at [186, 107] on input "Segmenting" at bounding box center [187, 108] width 7 height 7
radio input "true"
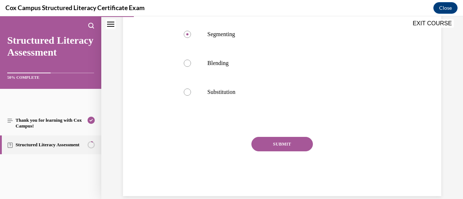
click at [281, 148] on button "SUBMIT" at bounding box center [282, 144] width 62 height 14
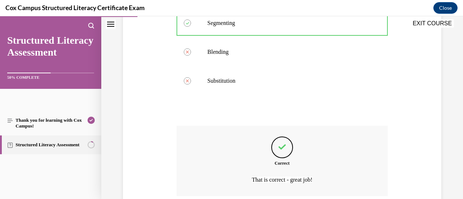
scroll to position [258, 0]
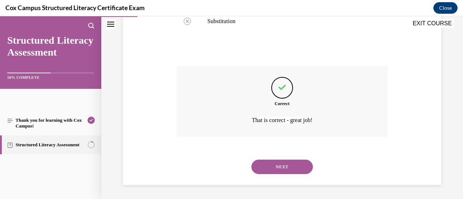
click at [284, 166] on button "NEXT" at bounding box center [282, 167] width 62 height 14
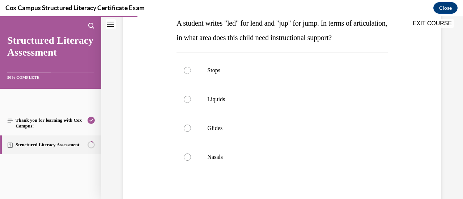
scroll to position [122, 0]
click at [186, 161] on div at bounding box center [187, 156] width 7 height 7
click at [186, 161] on input "Nasals" at bounding box center [187, 156] width 7 height 7
radio input "true"
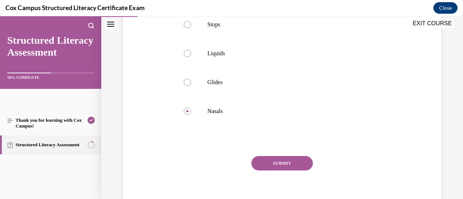
click at [276, 171] on button "SUBMIT" at bounding box center [282, 163] width 62 height 14
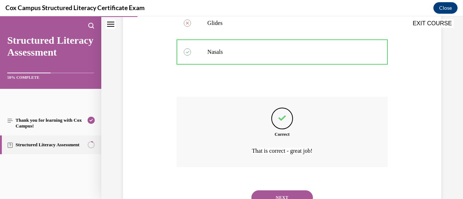
scroll to position [272, 0]
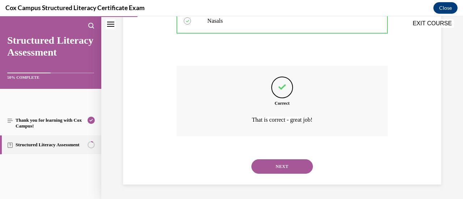
click at [282, 168] on button "NEXT" at bounding box center [282, 167] width 62 height 14
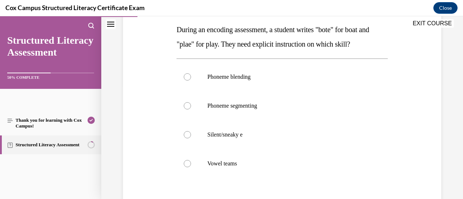
scroll to position [116, 0]
click at [188, 162] on div at bounding box center [187, 163] width 7 height 7
click at [188, 162] on input "Vowel teams" at bounding box center [187, 163] width 7 height 7
radio input "true"
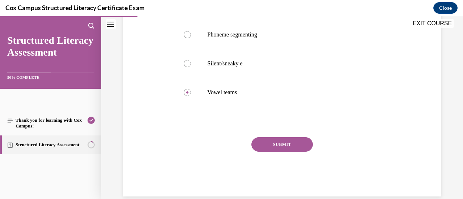
click at [284, 150] on button "SUBMIT" at bounding box center [282, 144] width 62 height 14
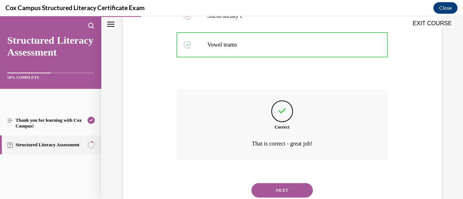
scroll to position [258, 0]
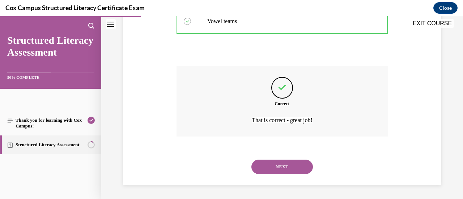
click at [287, 165] on button "NEXT" at bounding box center [282, 167] width 62 height 14
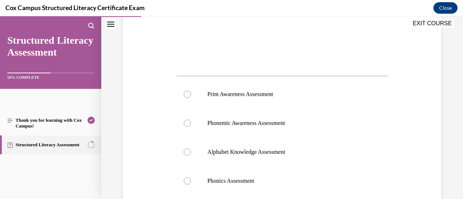
scroll to position [256, 0]
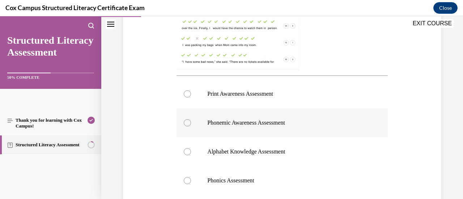
click at [187, 123] on div at bounding box center [187, 122] width 7 height 7
click at [187, 123] on input "Phonemic Awareness Assessment" at bounding box center [187, 122] width 7 height 7
radio input "true"
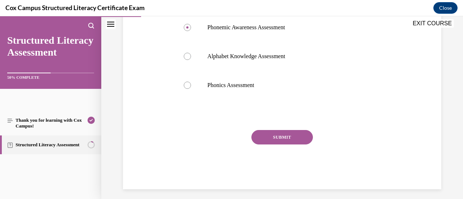
click at [273, 136] on button "SUBMIT" at bounding box center [282, 137] width 62 height 14
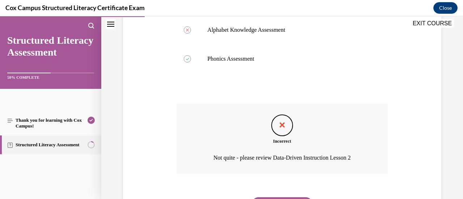
scroll to position [415, 0]
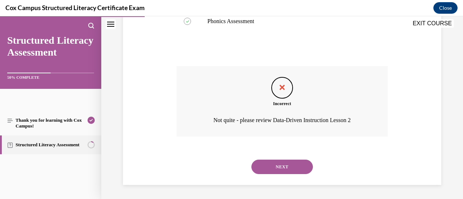
click at [289, 163] on button "NEXT" at bounding box center [282, 167] width 62 height 14
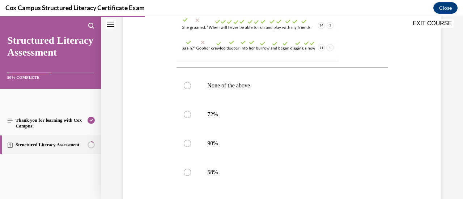
scroll to position [303, 0]
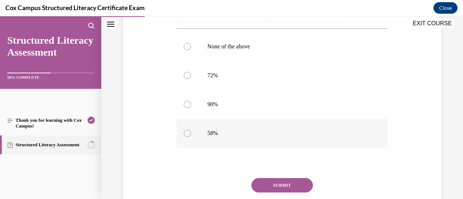
click at [187, 133] on div at bounding box center [187, 133] width 7 height 7
click at [187, 133] on input "58%" at bounding box center [187, 133] width 7 height 7
radio input "true"
click at [287, 185] on button "SUBMIT" at bounding box center [282, 185] width 62 height 14
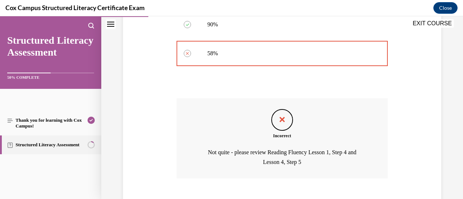
scroll to position [425, 0]
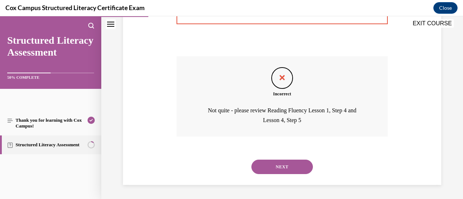
click at [286, 163] on button "NEXT" at bounding box center [282, 167] width 62 height 14
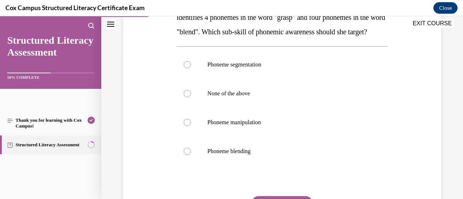
scroll to position [143, 0]
click at [187, 155] on div at bounding box center [187, 151] width 7 height 7
click at [187, 155] on input "Phoneme blending" at bounding box center [187, 151] width 7 height 7
radio input "true"
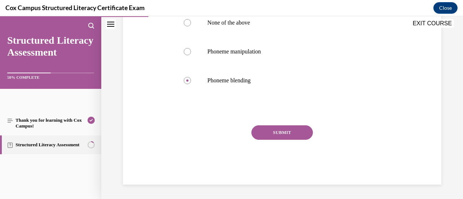
click at [283, 139] on button "SUBMIT" at bounding box center [282, 133] width 62 height 14
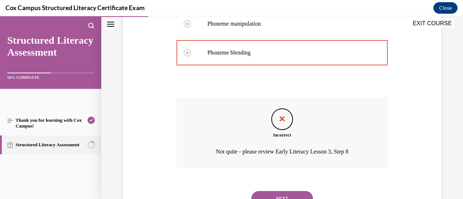
scroll to position [287, 0]
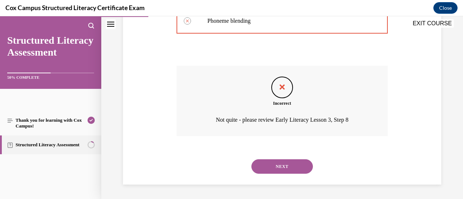
click at [286, 165] on button "NEXT" at bounding box center [282, 167] width 62 height 14
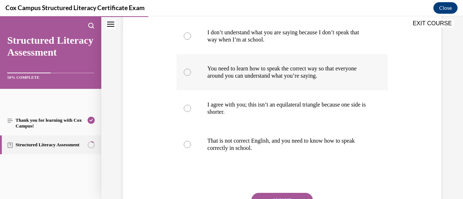
scroll to position [191, 0]
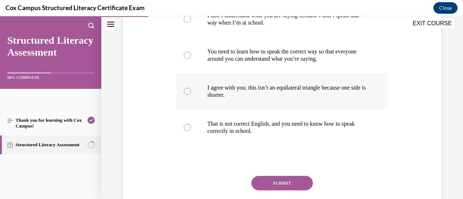
click at [186, 91] on div at bounding box center [187, 91] width 7 height 7
click at [186, 91] on input "I agree with you; this isn’t an equilateral triangle because one side is shorte…" at bounding box center [187, 91] width 7 height 7
radio input "true"
click at [281, 179] on button "SUBMIT" at bounding box center [282, 183] width 62 height 14
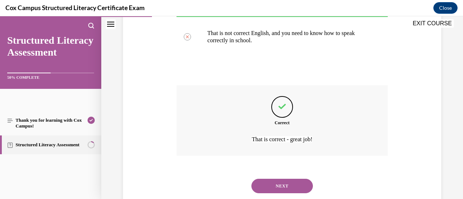
scroll to position [301, 0]
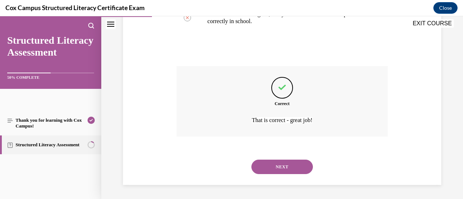
click at [284, 168] on button "NEXT" at bounding box center [282, 167] width 62 height 14
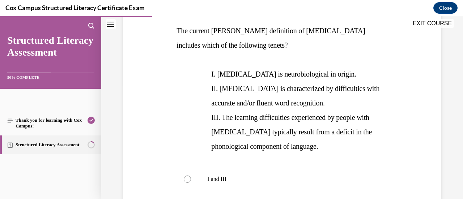
scroll to position [114, 0]
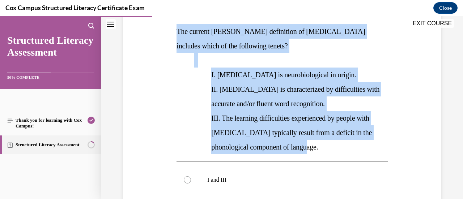
drag, startPoint x: 177, startPoint y: 29, endPoint x: 358, endPoint y: 143, distance: 213.9
click at [358, 143] on div "The current [PERSON_NAME] definition of [MEDICAL_DATA] includes which of the fo…" at bounding box center [282, 89] width 211 height 130
copy div "The current [PERSON_NAME] definition of [MEDICAL_DATA] includes which of the fo…"
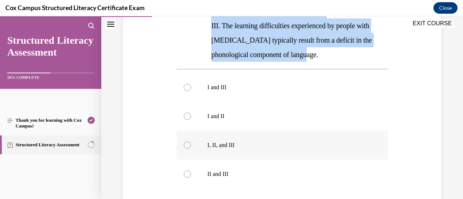
scroll to position [206, 0]
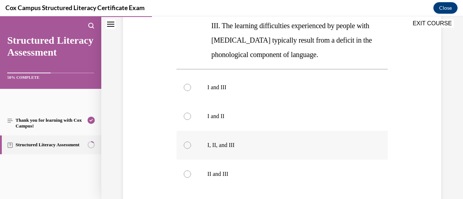
click at [189, 145] on div at bounding box center [187, 145] width 7 height 7
click at [189, 145] on input "I, II, and III" at bounding box center [187, 145] width 7 height 7
radio input "true"
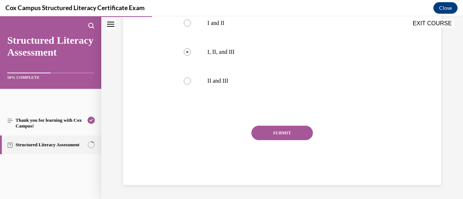
click at [279, 140] on button "SUBMIT" at bounding box center [282, 133] width 62 height 14
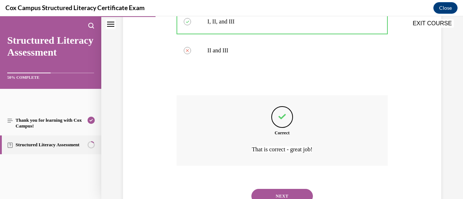
scroll to position [359, 0]
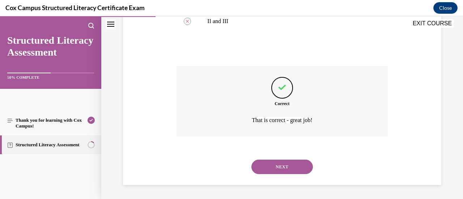
click at [285, 166] on button "NEXT" at bounding box center [282, 167] width 62 height 14
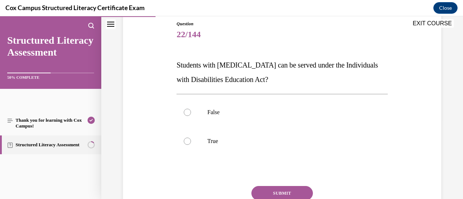
scroll to position [80, 0]
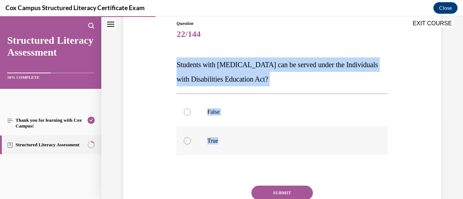
drag, startPoint x: 176, startPoint y: 62, endPoint x: 259, endPoint y: 135, distance: 110.0
click at [259, 135] on div "Question 22/144 Students with [MEDICAL_DATA] can be served under the Individual…" at bounding box center [282, 132] width 211 height 225
copy div "Students with [MEDICAL_DATA] can be served under the Individuals with Disabilit…"
click at [188, 140] on div at bounding box center [187, 140] width 7 height 7
click at [188, 140] on input "True" at bounding box center [187, 140] width 7 height 7
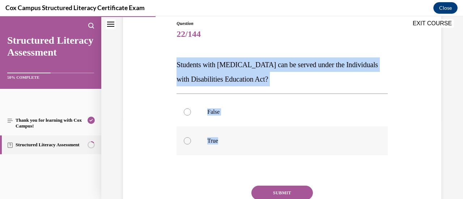
radio input "true"
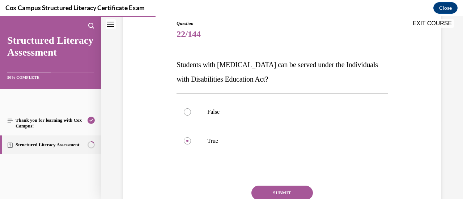
click at [279, 194] on button "SUBMIT" at bounding box center [282, 193] width 62 height 14
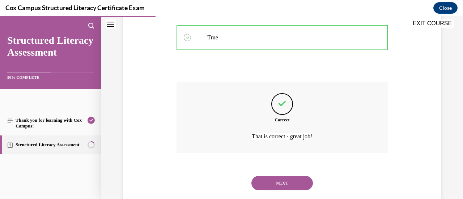
scroll to position [200, 0]
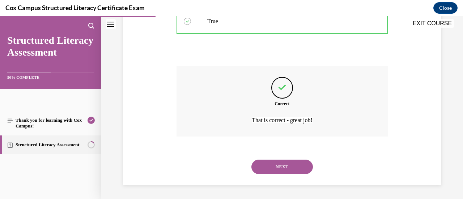
click at [289, 167] on button "NEXT" at bounding box center [282, 167] width 62 height 14
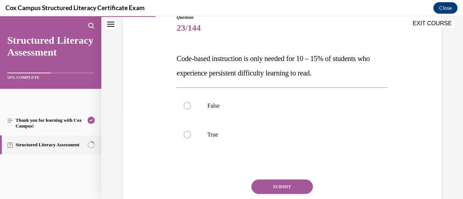
scroll to position [96, 0]
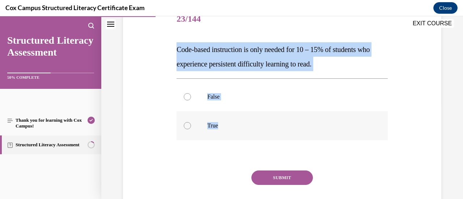
drag, startPoint x: 177, startPoint y: 50, endPoint x: 309, endPoint y: 121, distance: 150.0
click at [309, 121] on div "Question 23/144 Code-based instruction is only needed for 10 – 15% of students …" at bounding box center [282, 117] width 211 height 225
copy div "Code-based instruction is only needed for 10 – 15% of students who experience p…"
click at [188, 94] on div at bounding box center [187, 96] width 7 height 7
click at [188, 94] on input "False" at bounding box center [187, 96] width 7 height 7
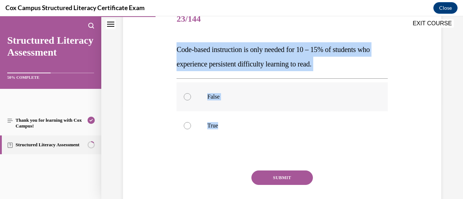
radio input "true"
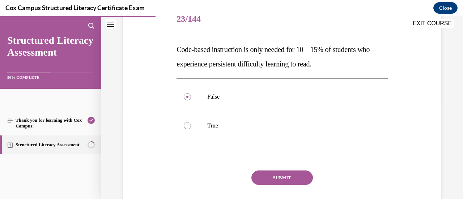
click at [292, 176] on button "SUBMIT" at bounding box center [282, 178] width 62 height 14
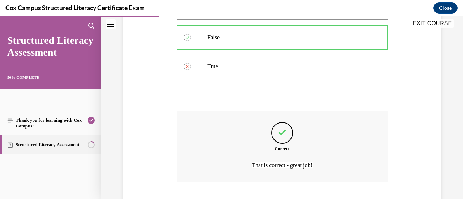
scroll to position [200, 0]
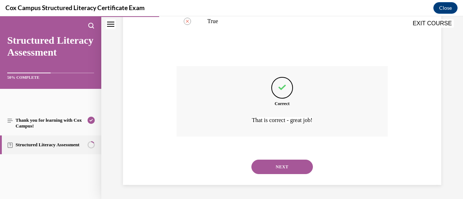
click at [290, 171] on button "NEXT" at bounding box center [282, 167] width 62 height 14
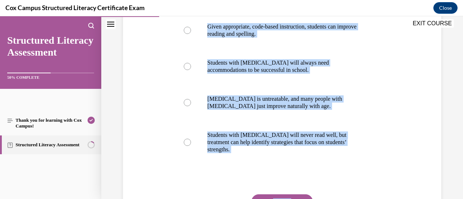
scroll to position [174, 0]
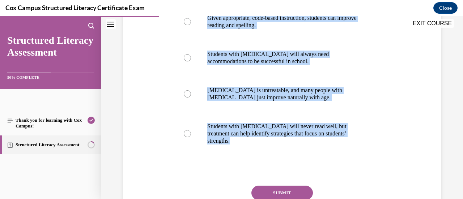
drag, startPoint x: 177, startPoint y: 41, endPoint x: 374, endPoint y: 152, distance: 226.2
click at [374, 152] on div "Question 24/144 Which correctly describes the possible outcome for someone with…" at bounding box center [282, 85] width 211 height 319
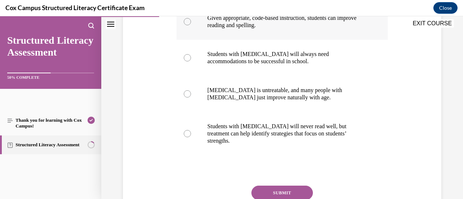
click at [187, 21] on div at bounding box center [187, 21] width 7 height 7
click at [187, 21] on input "Given appropriate, code-based instruction, students can improve reading and spe…" at bounding box center [187, 21] width 7 height 7
radio input "true"
click at [278, 186] on button "SUBMIT" at bounding box center [282, 193] width 62 height 14
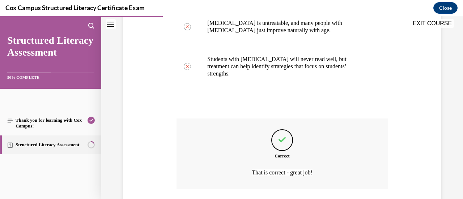
scroll to position [287, 0]
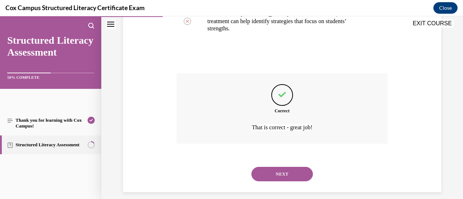
click at [286, 167] on button "NEXT" at bounding box center [282, 174] width 62 height 14
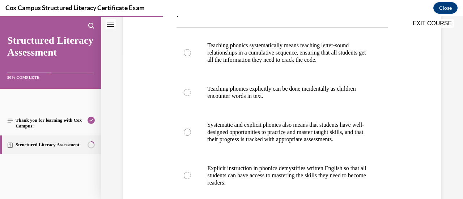
scroll to position [148, 0]
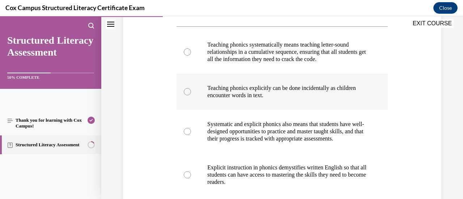
click at [187, 91] on div at bounding box center [187, 91] width 7 height 7
click at [187, 91] on input "Teaching phonics explicitly can be done incidentally as children encounter word…" at bounding box center [187, 91] width 7 height 7
radio input "true"
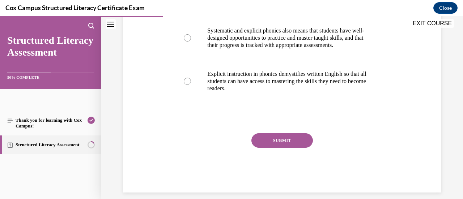
scroll to position [242, 0]
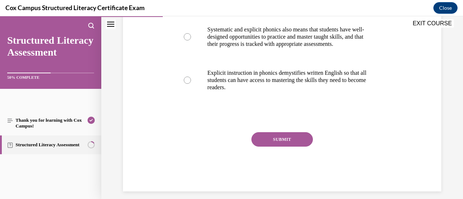
click at [269, 147] on button "SUBMIT" at bounding box center [282, 139] width 62 height 14
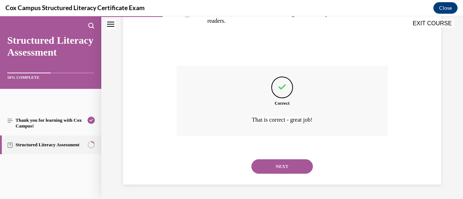
scroll to position [316, 0]
click at [276, 164] on button "NEXT" at bounding box center [282, 167] width 62 height 14
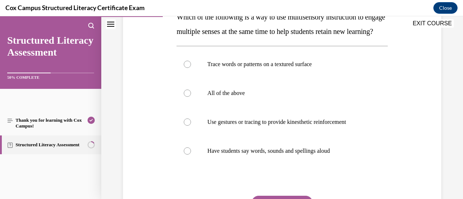
scroll to position [135, 0]
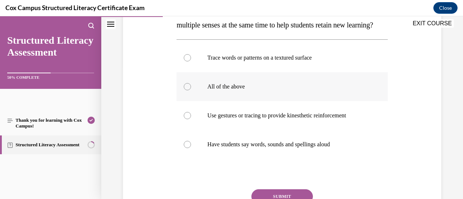
click at [187, 90] on div at bounding box center [187, 86] width 7 height 7
click at [187, 90] on input "All of the above" at bounding box center [187, 86] width 7 height 7
radio input "true"
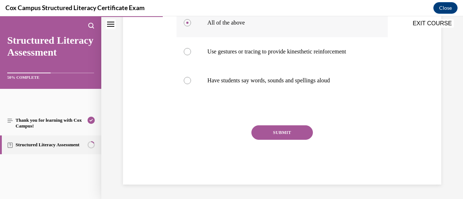
scroll to position [199, 0]
click at [292, 140] on button "SUBMIT" at bounding box center [282, 133] width 62 height 14
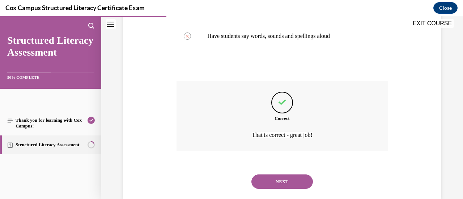
scroll to position [272, 0]
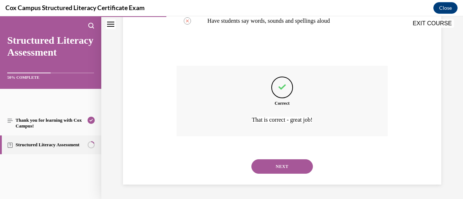
click at [292, 163] on button "NEXT" at bounding box center [282, 167] width 62 height 14
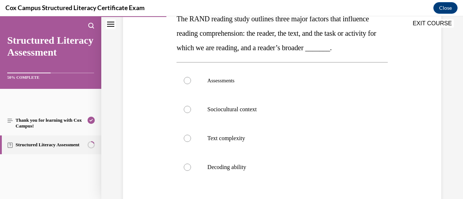
scroll to position [113, 0]
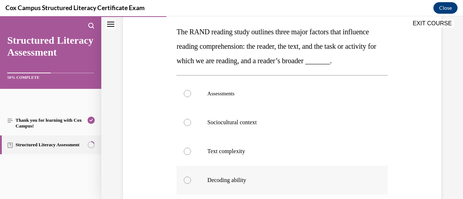
drag, startPoint x: 176, startPoint y: 31, endPoint x: 340, endPoint y: 180, distance: 221.5
click at [340, 180] on div "Question 27/144 The RAND reading study outlines three major factors that influe…" at bounding box center [282, 135] width 211 height 297
copy div "The RAND reading study outlines three major factors that influence reading comp…"
click at [189, 126] on div at bounding box center [187, 122] width 7 height 7
click at [189, 126] on input "Sociocultural context" at bounding box center [187, 122] width 7 height 7
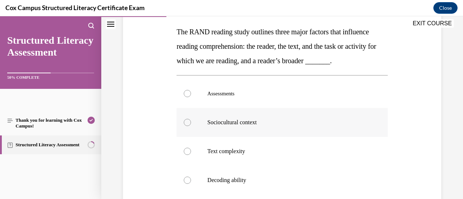
radio input "true"
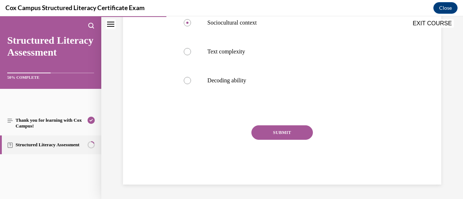
click at [292, 132] on button "SUBMIT" at bounding box center [282, 133] width 62 height 14
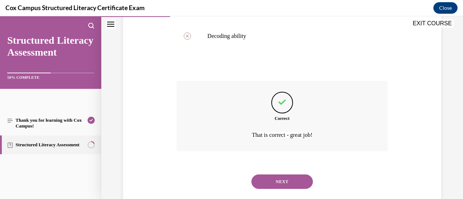
scroll to position [287, 0]
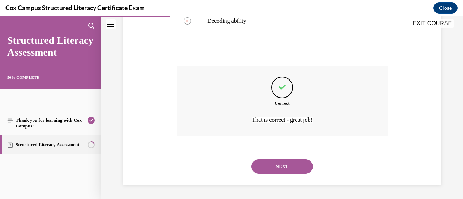
click at [292, 165] on button "NEXT" at bounding box center [282, 167] width 62 height 14
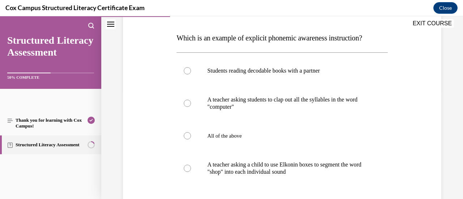
scroll to position [108, 0]
click at [184, 135] on div at bounding box center [187, 135] width 7 height 7
click at [184, 135] on input "All of the above" at bounding box center [187, 135] width 7 height 7
radio input "true"
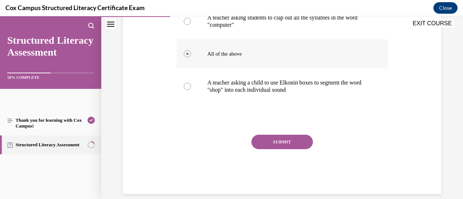
scroll to position [194, 0]
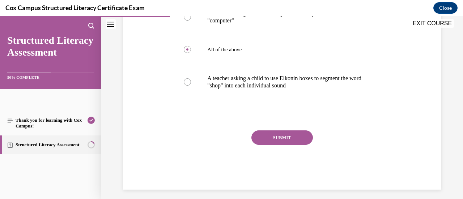
click at [284, 133] on button "SUBMIT" at bounding box center [282, 138] width 62 height 14
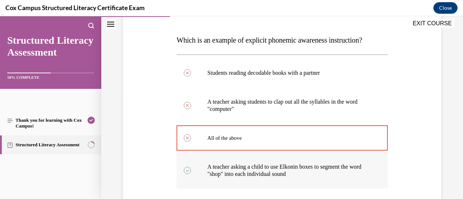
scroll to position [268, 0]
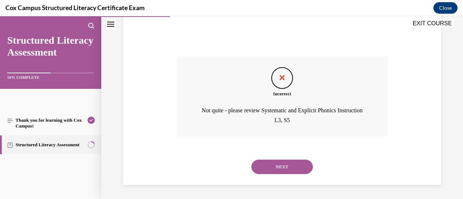
click at [287, 170] on button "NEXT" at bounding box center [282, 167] width 62 height 14
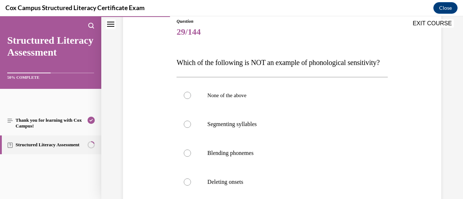
scroll to position [91, 0]
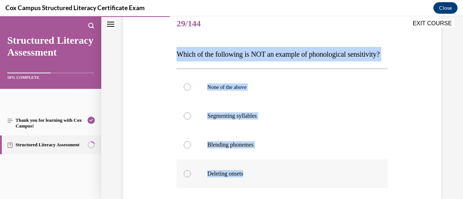
drag, startPoint x: 176, startPoint y: 56, endPoint x: 279, endPoint y: 182, distance: 163.0
click at [279, 182] on div "Question 29/144 Which of the following is NOT an example of phonological sensit…" at bounding box center [282, 144] width 211 height 268
copy div "Which of the following is NOT an example of phonological sensitivity?  None of …"
click at [185, 91] on div at bounding box center [187, 87] width 7 height 7
click at [185, 91] on input "None of the above" at bounding box center [187, 87] width 7 height 7
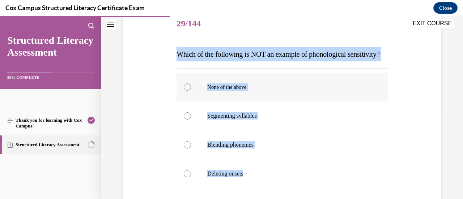
radio input "true"
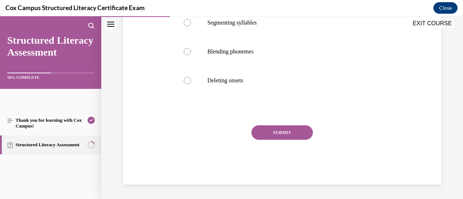
click at [280, 130] on button "SUBMIT" at bounding box center [282, 133] width 62 height 14
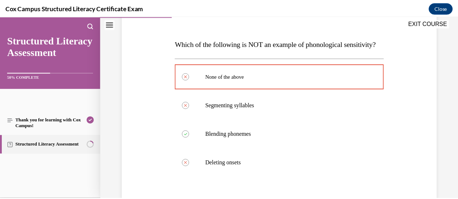
scroll to position [101, 0]
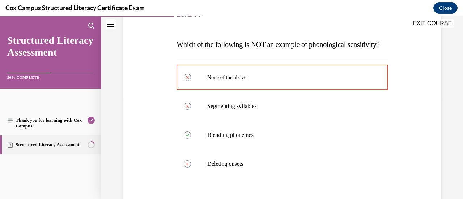
click at [431, 23] on button "EXIT COURSE" at bounding box center [432, 23] width 43 height 9
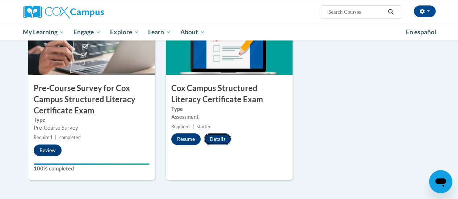
click at [224, 140] on button "Details" at bounding box center [217, 139] width 27 height 12
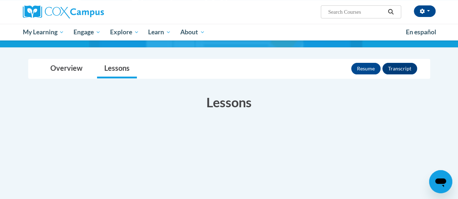
scroll to position [68, 0]
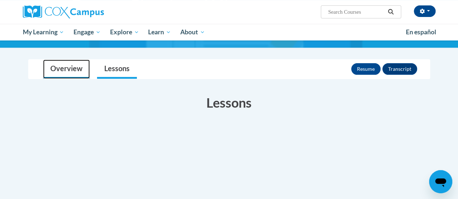
click at [70, 73] on link "Overview" at bounding box center [66, 69] width 47 height 19
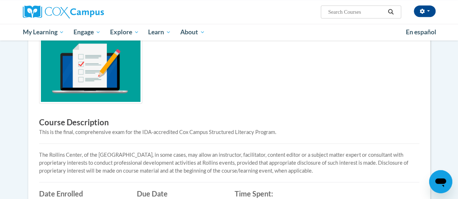
scroll to position [0, 0]
